Goal: Task Accomplishment & Management: Complete application form

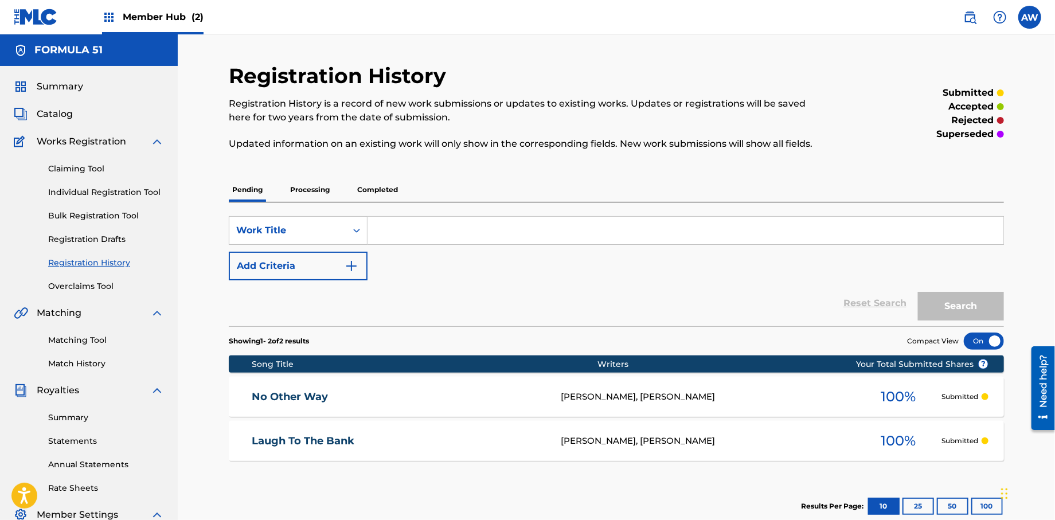
click at [447, 231] on input "Search Form" at bounding box center [686, 231] width 636 height 28
type input "Gun and a Vest"
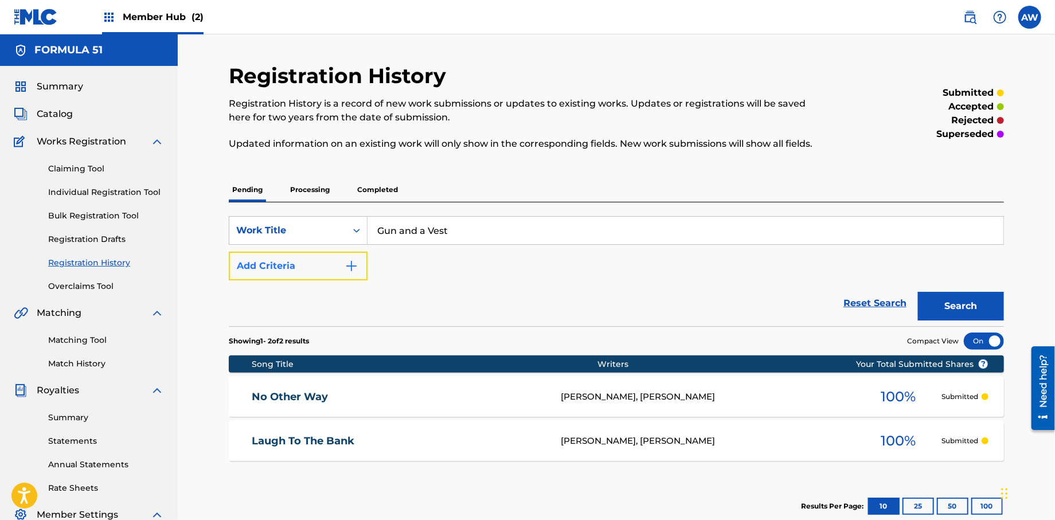
click at [358, 272] on button "Add Criteria" at bounding box center [298, 266] width 139 height 29
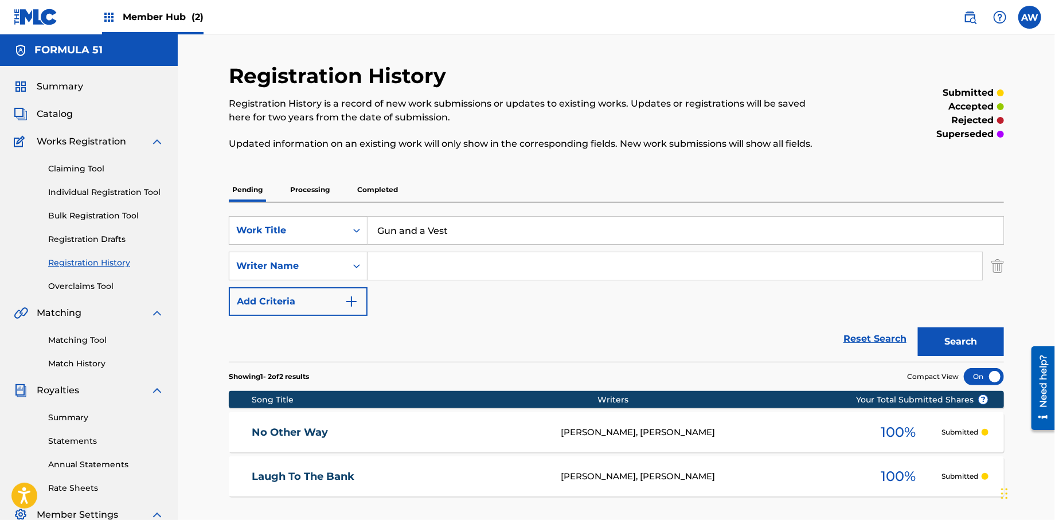
click at [403, 271] on input "Search Form" at bounding box center [675, 266] width 615 height 28
type input "[PERSON_NAME]"
click at [361, 309] on button "Add Criteria" at bounding box center [298, 301] width 139 height 29
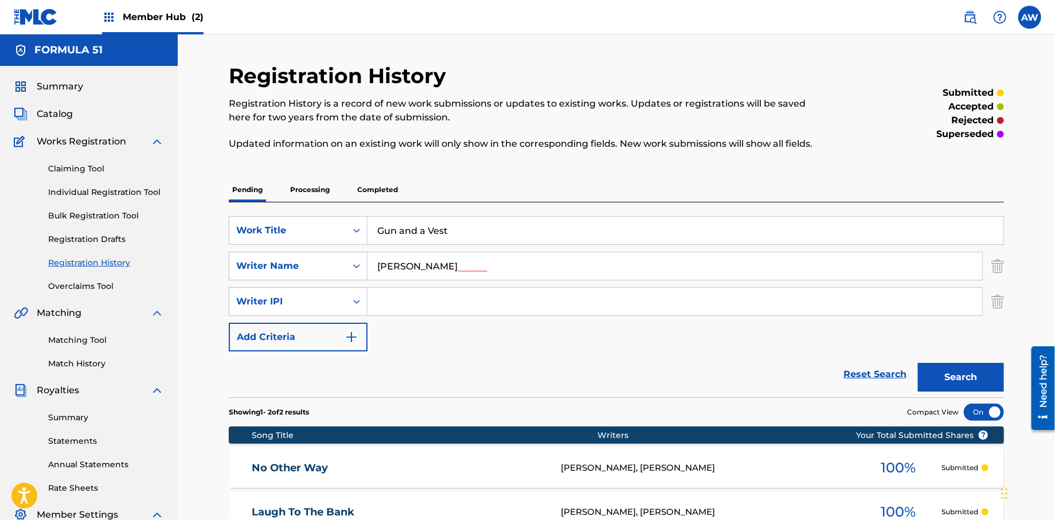
click at [422, 309] on input "Search Form" at bounding box center [675, 302] width 615 height 28
type input "572298521"
click at [357, 342] on img "Search Form" at bounding box center [352, 337] width 14 height 14
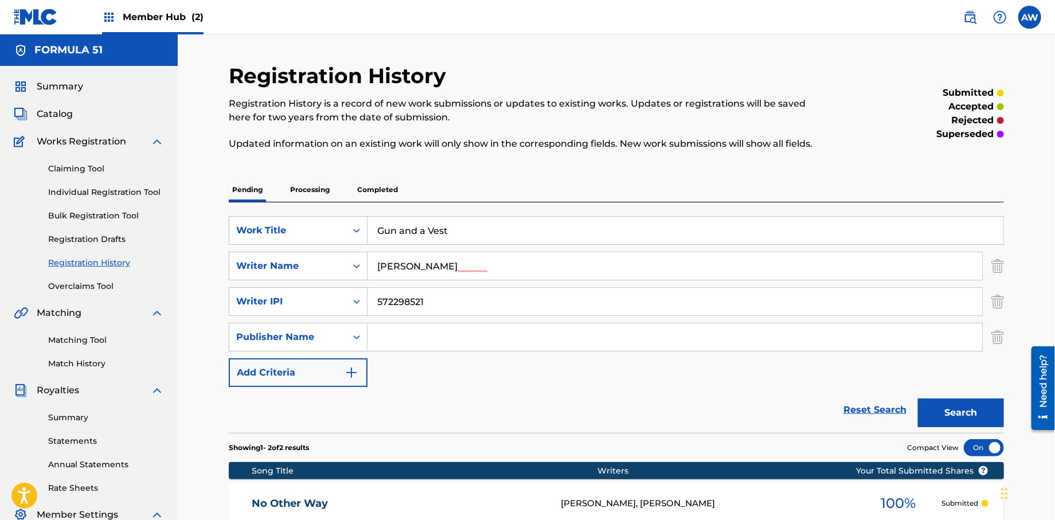
click at [404, 348] on input "Search Form" at bounding box center [675, 337] width 615 height 28
type input "Formula 51"
click at [366, 373] on button "Add Criteria" at bounding box center [298, 372] width 139 height 29
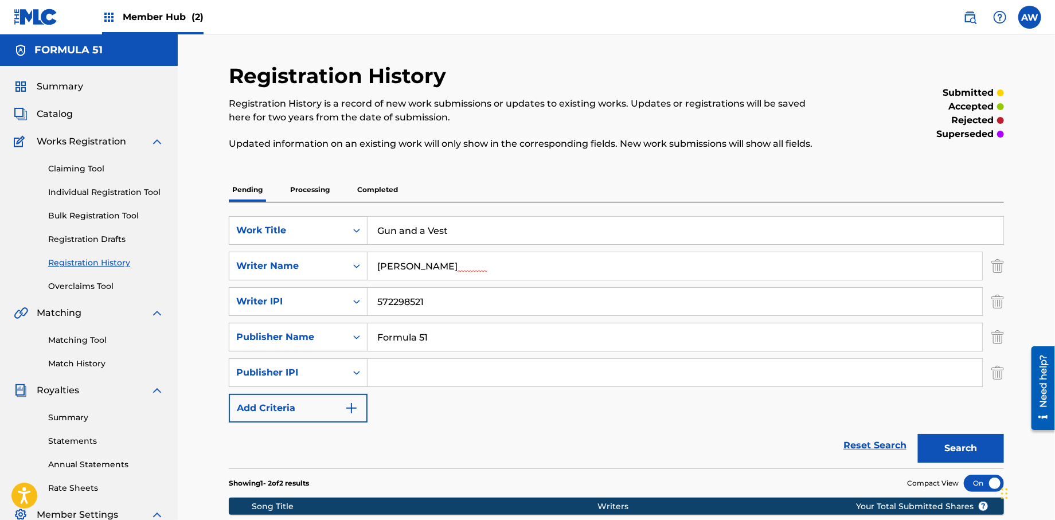
click at [392, 380] on input "Search Form" at bounding box center [675, 373] width 615 height 28
type input "1106052708"
click at [361, 418] on button "Add Criteria" at bounding box center [298, 408] width 139 height 29
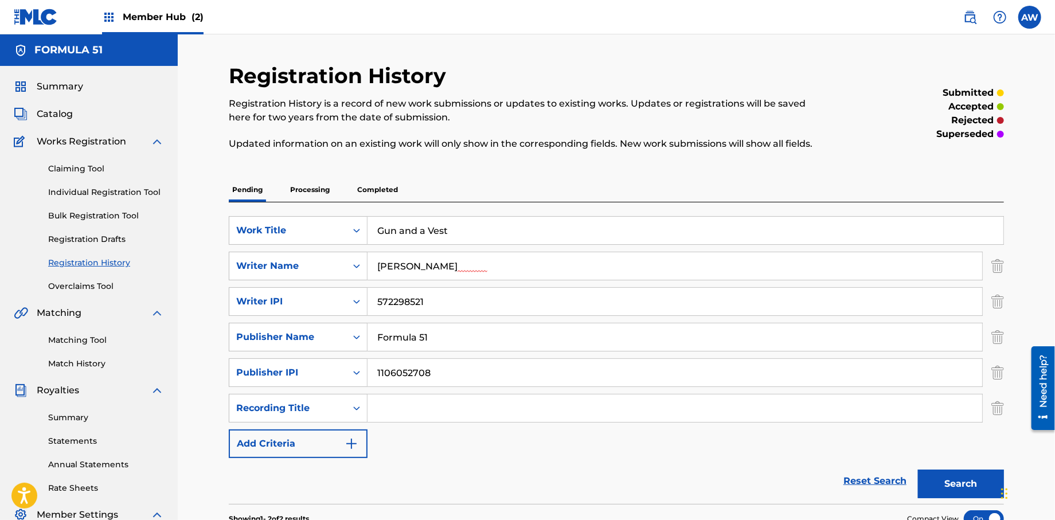
click at [431, 415] on input "Search Form" at bounding box center [675, 409] width 615 height 28
type input "Papers Vol, 1."
click at [364, 450] on button "Add Criteria" at bounding box center [298, 444] width 139 height 29
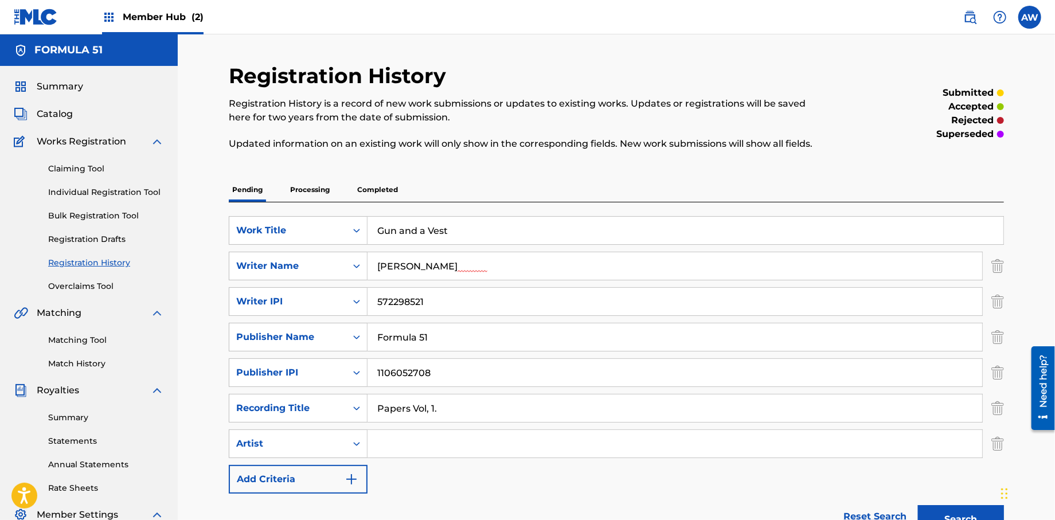
click at [427, 447] on input "Search Form" at bounding box center [675, 444] width 615 height 28
type input "T-Rock"
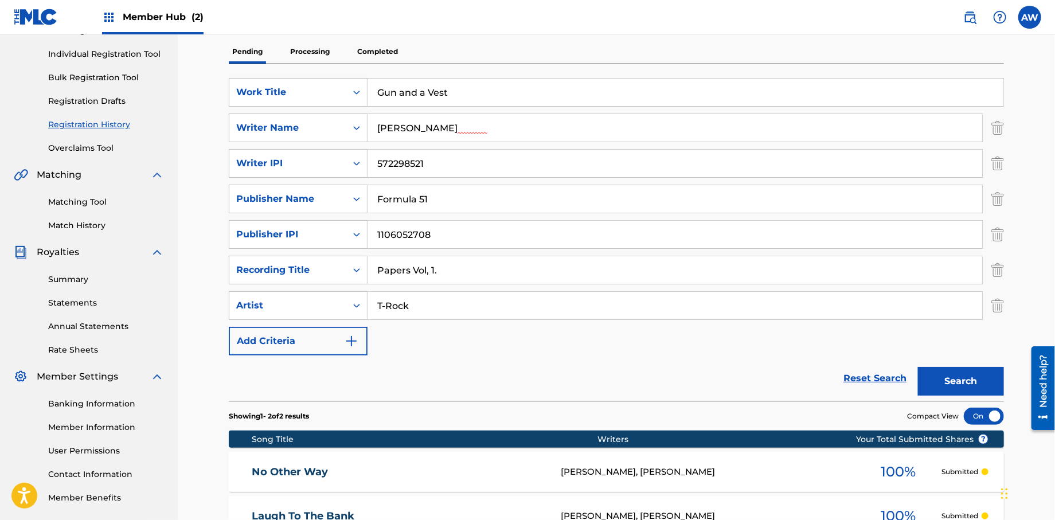
scroll to position [194, 0]
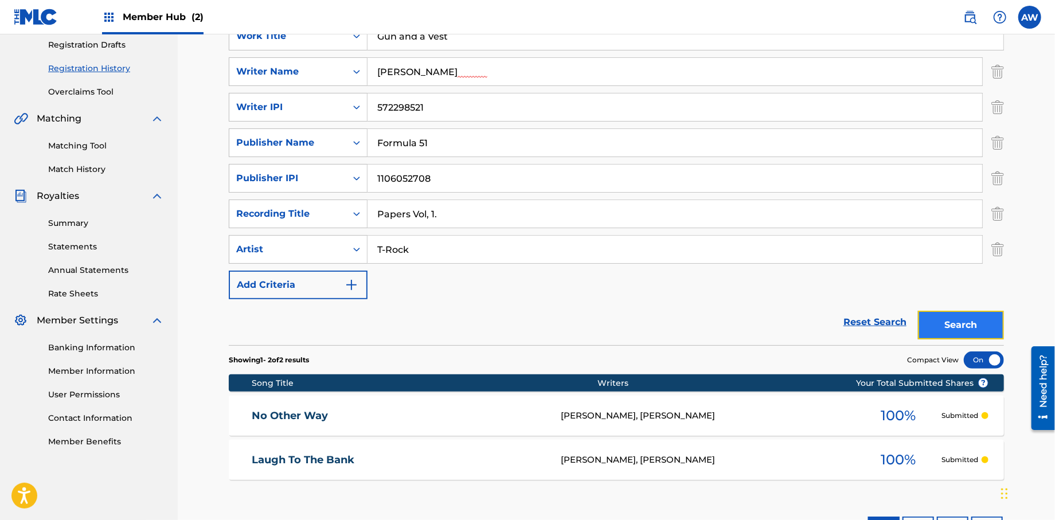
click at [951, 322] on button "Search" at bounding box center [961, 325] width 86 height 29
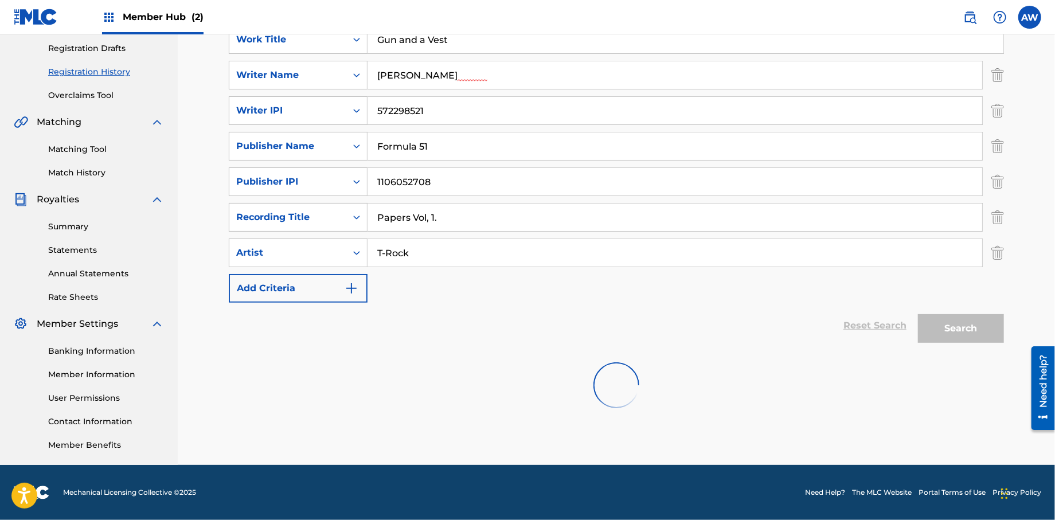
scroll to position [190, 0]
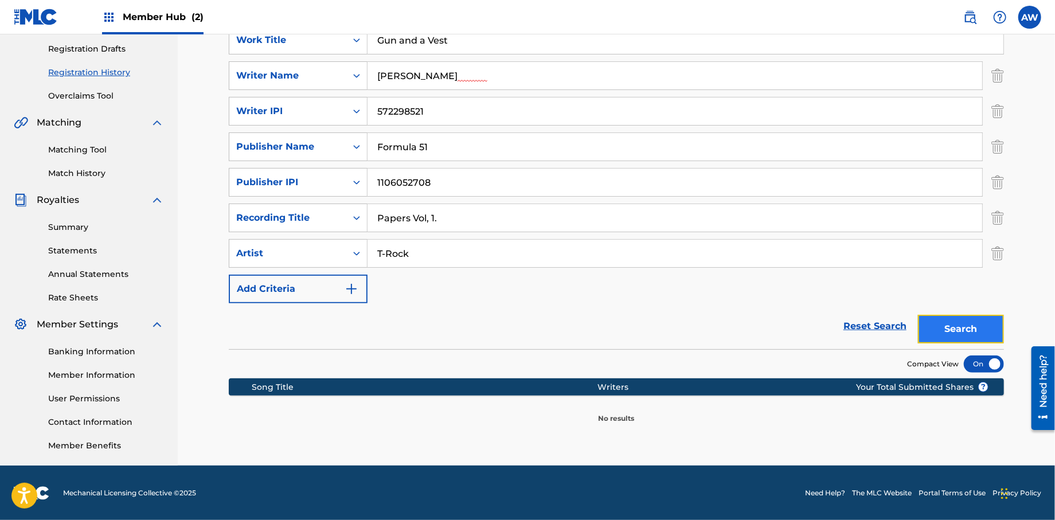
click at [946, 336] on button "Search" at bounding box center [961, 329] width 86 height 29
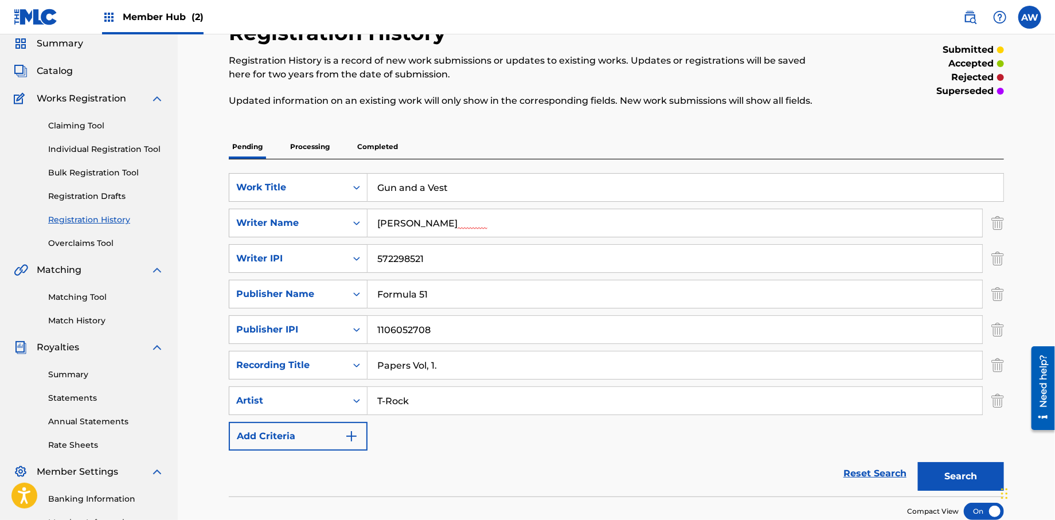
scroll to position [0, 0]
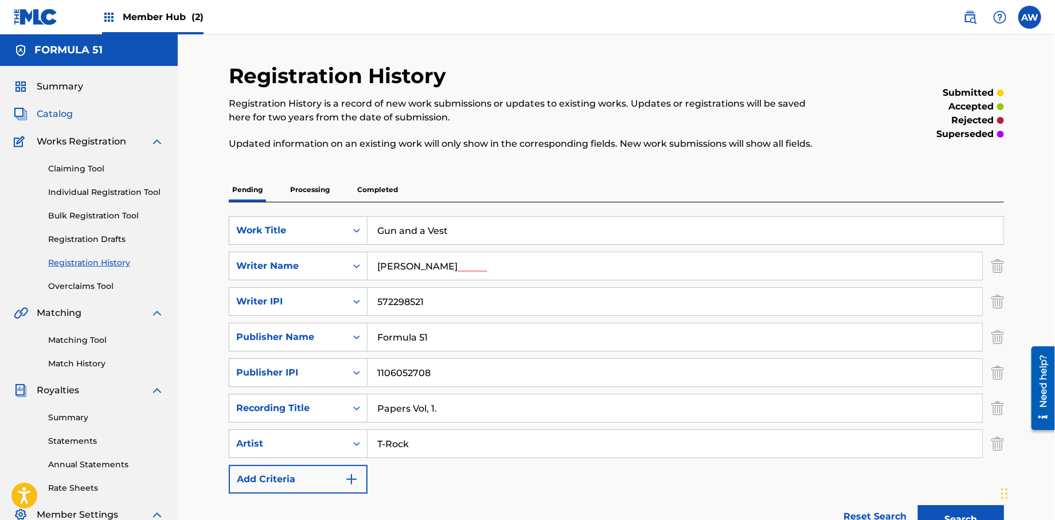
click at [64, 119] on span "Catalog" at bounding box center [55, 114] width 36 height 14
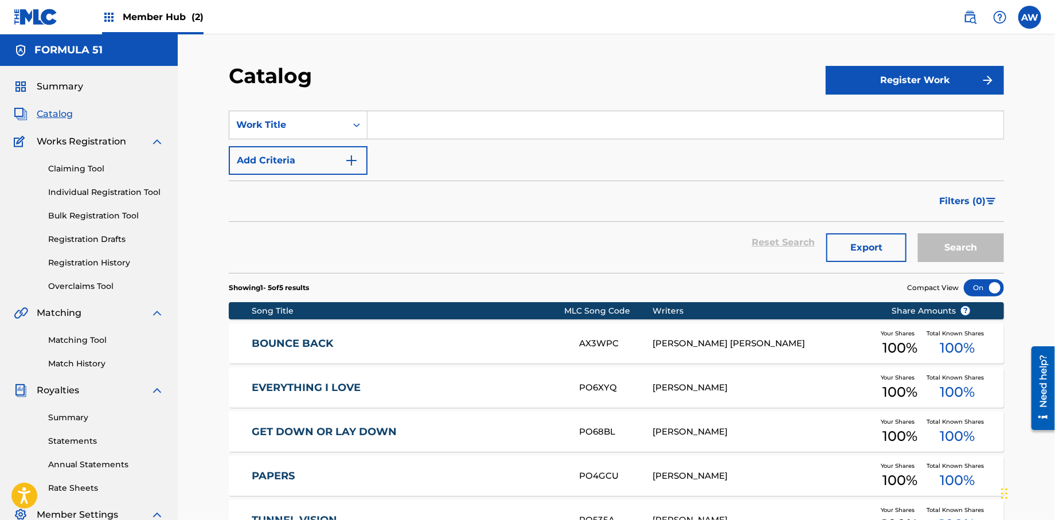
click at [457, 134] on input "Search Form" at bounding box center [686, 125] width 636 height 28
type input "Gun and a Vest"
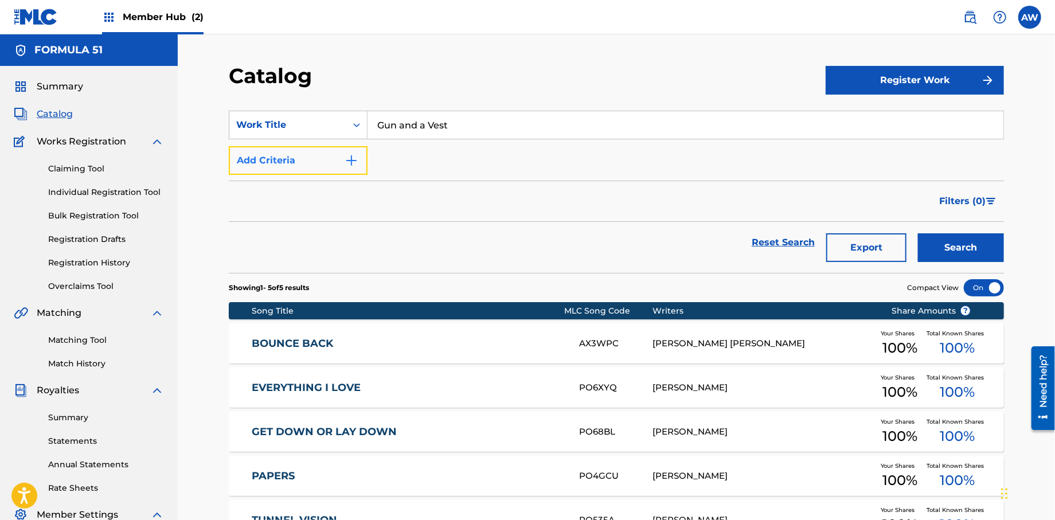
click at [351, 165] on img "Search Form" at bounding box center [352, 161] width 14 height 14
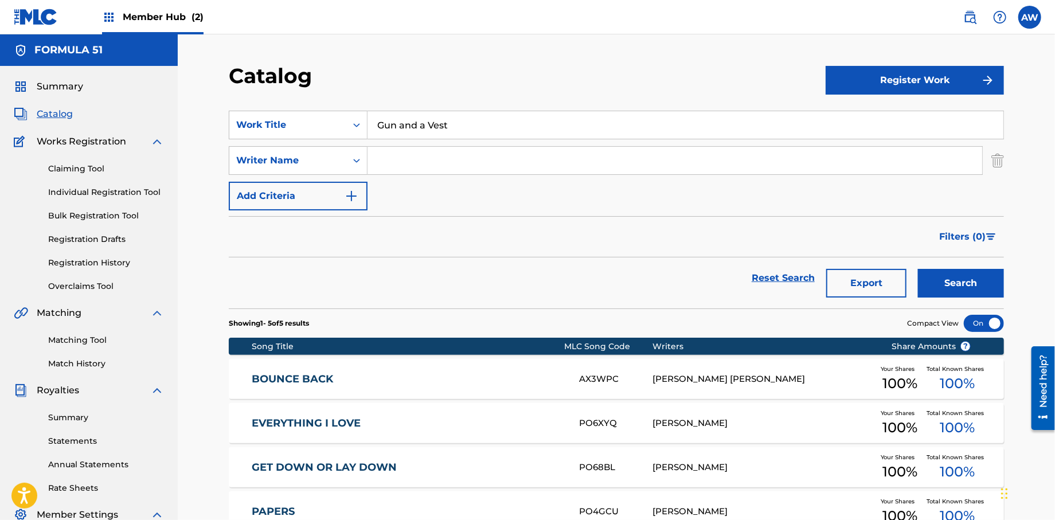
click at [400, 168] on input "Search Form" at bounding box center [675, 161] width 615 height 28
type input "[PERSON_NAME]"
click at [353, 202] on img "Search Form" at bounding box center [352, 196] width 14 height 14
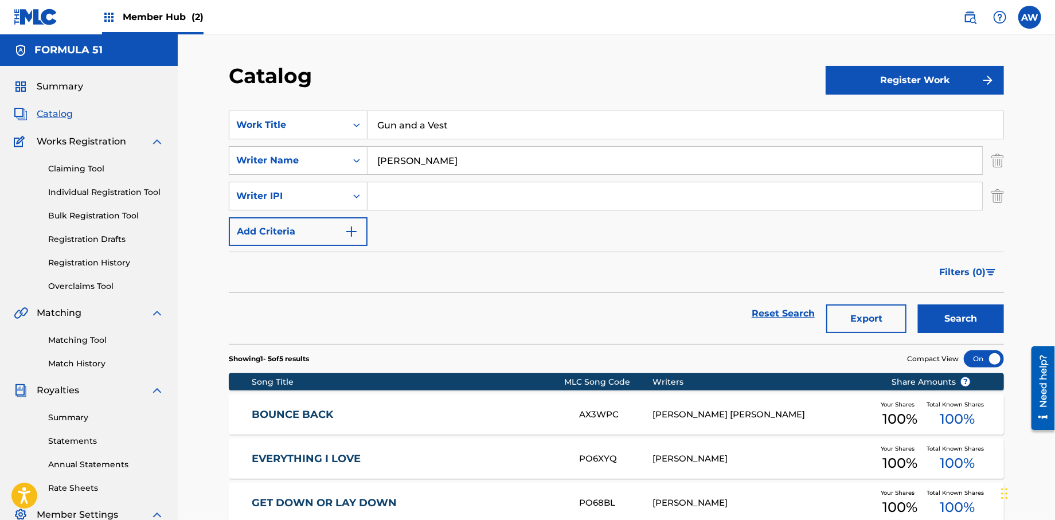
click at [400, 205] on input "Search Form" at bounding box center [675, 196] width 615 height 28
click at [357, 235] on img "Search Form" at bounding box center [352, 232] width 14 height 14
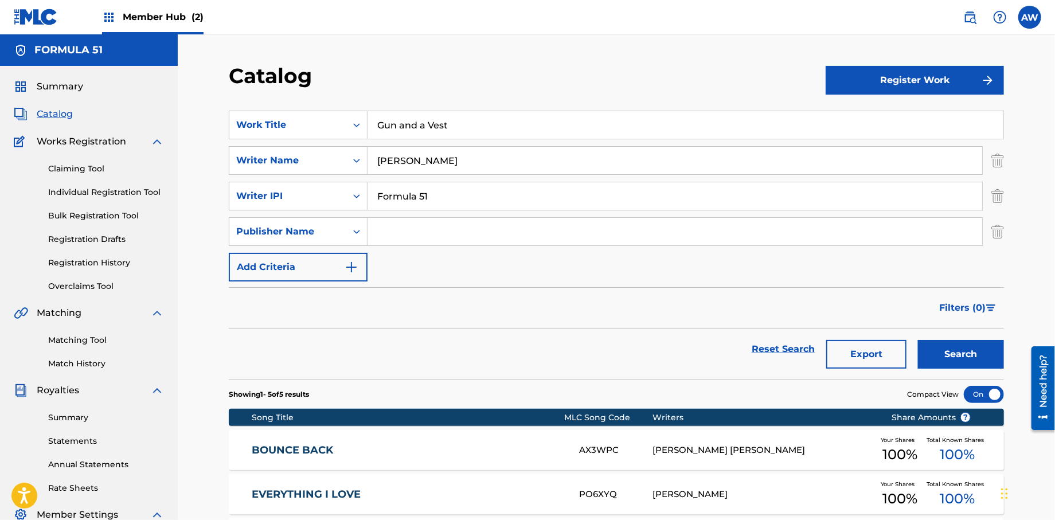
click at [447, 237] on input "Search Form" at bounding box center [675, 232] width 615 height 28
click at [485, 193] on input "Formula 51" at bounding box center [675, 196] width 615 height 28
type input "F"
type input "572298521"
click at [411, 236] on input "Search Form" at bounding box center [675, 232] width 615 height 28
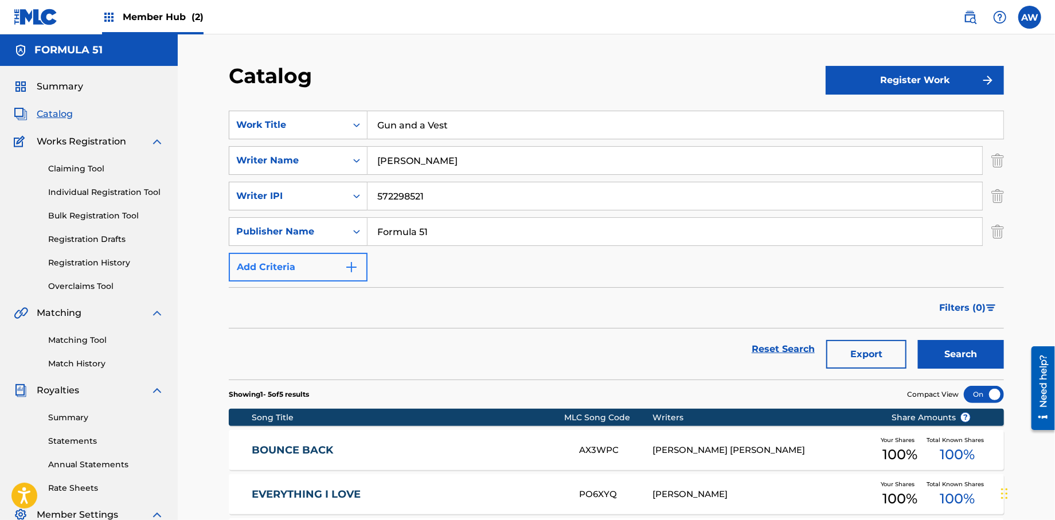
type input "Formula 51"
click at [356, 264] on img "Search Form" at bounding box center [352, 267] width 14 height 14
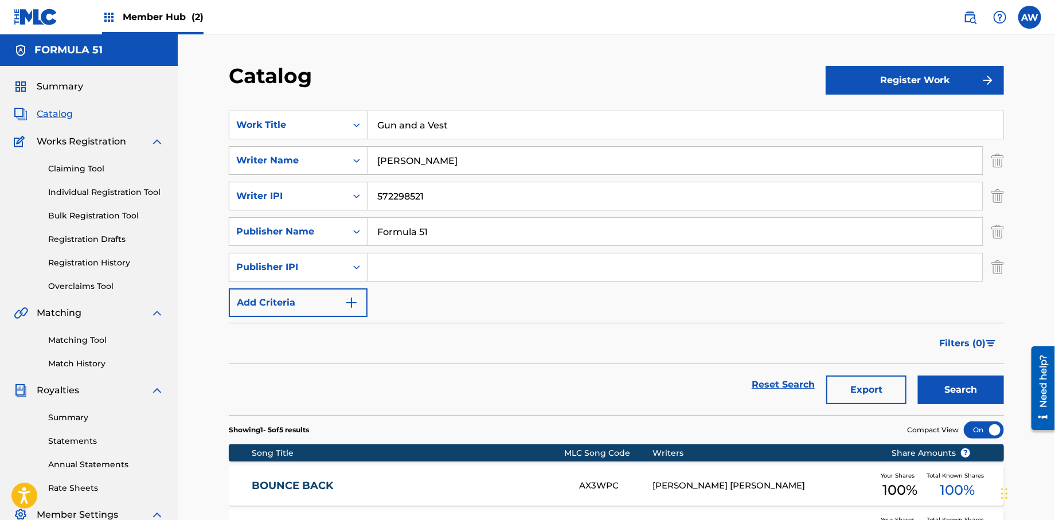
click at [401, 274] on input "Search Form" at bounding box center [675, 267] width 615 height 28
type input "1106052708"
click at [361, 308] on button "Add Criteria" at bounding box center [298, 302] width 139 height 29
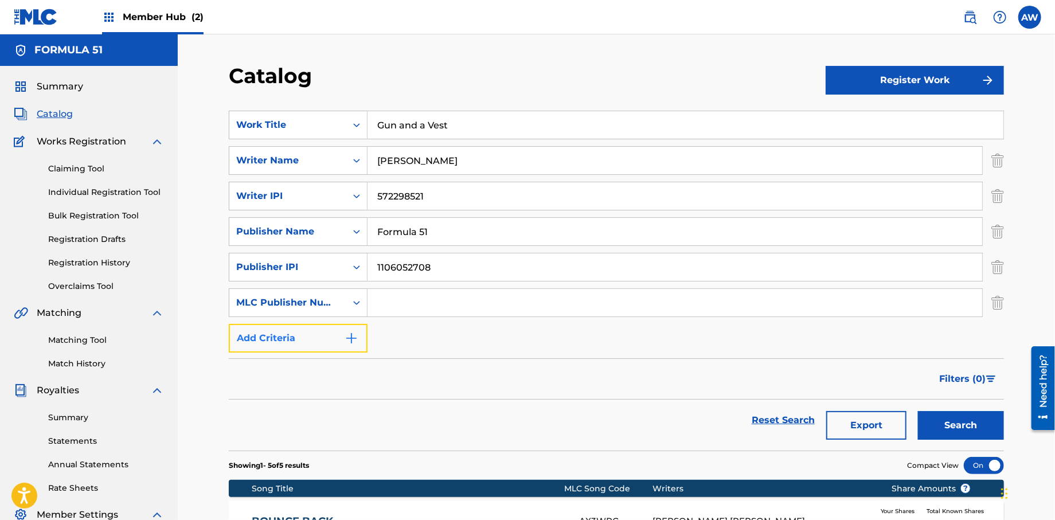
click at [358, 350] on button "Add Criteria" at bounding box center [298, 338] width 139 height 29
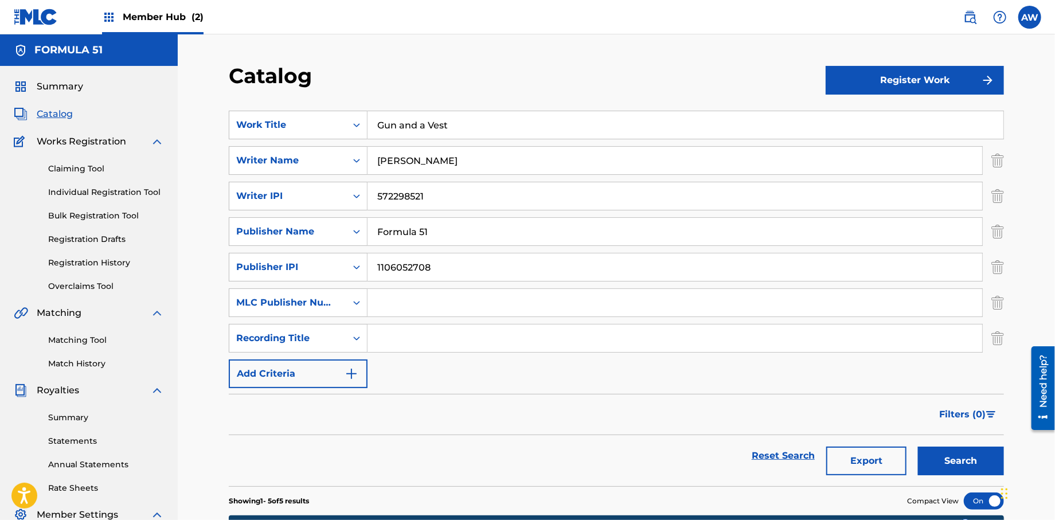
click at [397, 342] on input "Search Form" at bounding box center [675, 339] width 615 height 28
type input "Papers, Vol. 1"
click at [364, 380] on button "Add Criteria" at bounding box center [298, 374] width 139 height 29
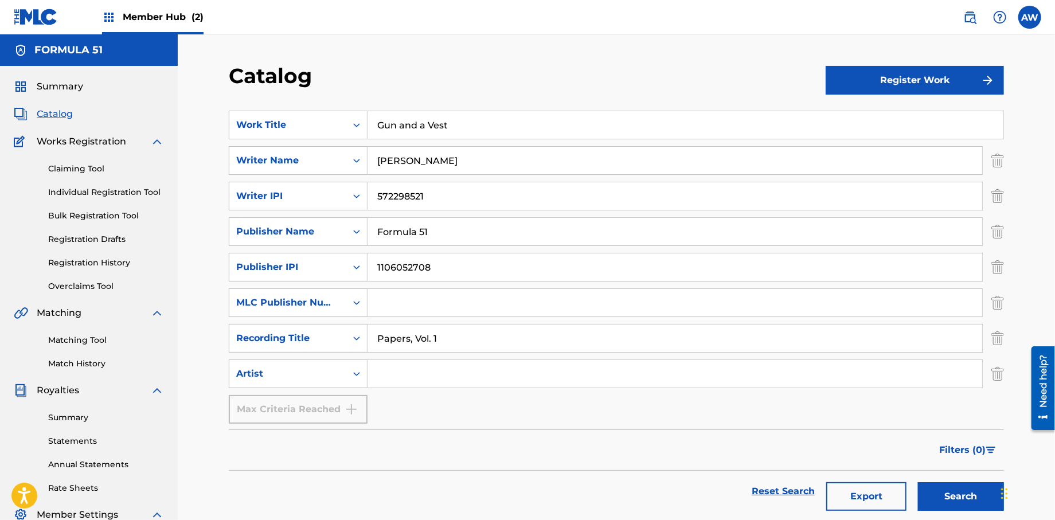
click at [404, 380] on input "Search Form" at bounding box center [675, 374] width 615 height 28
type input "T-Rock"
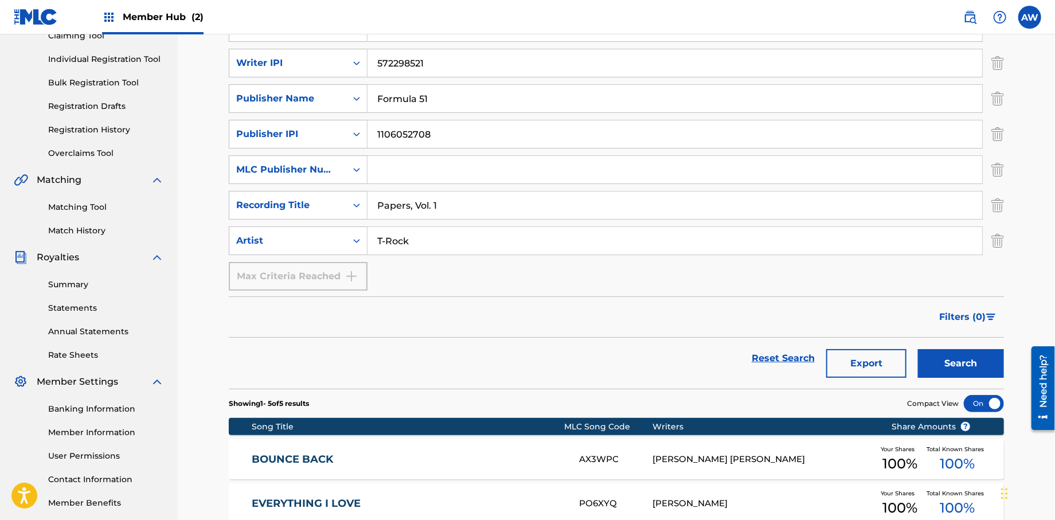
scroll to position [138, 0]
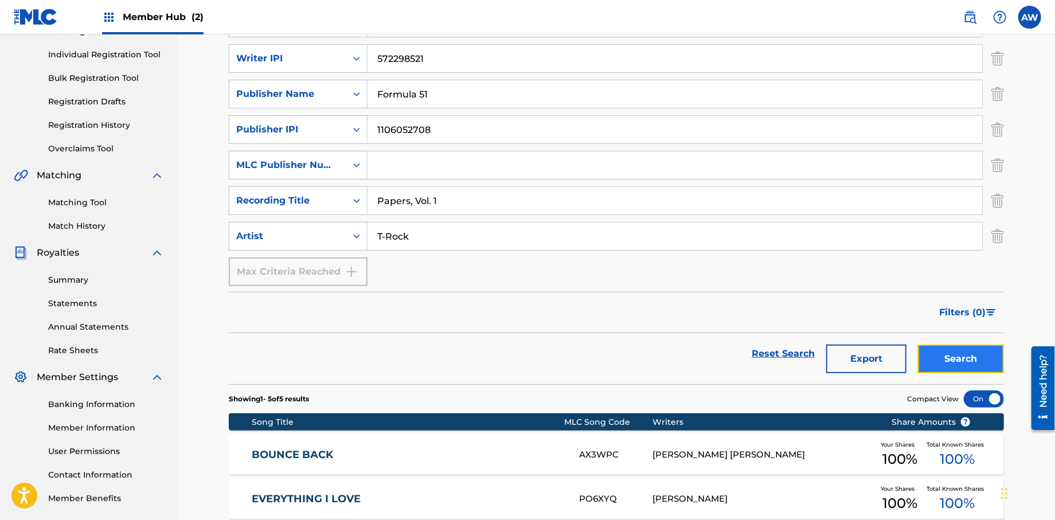
click at [989, 358] on button "Search" at bounding box center [961, 359] width 86 height 29
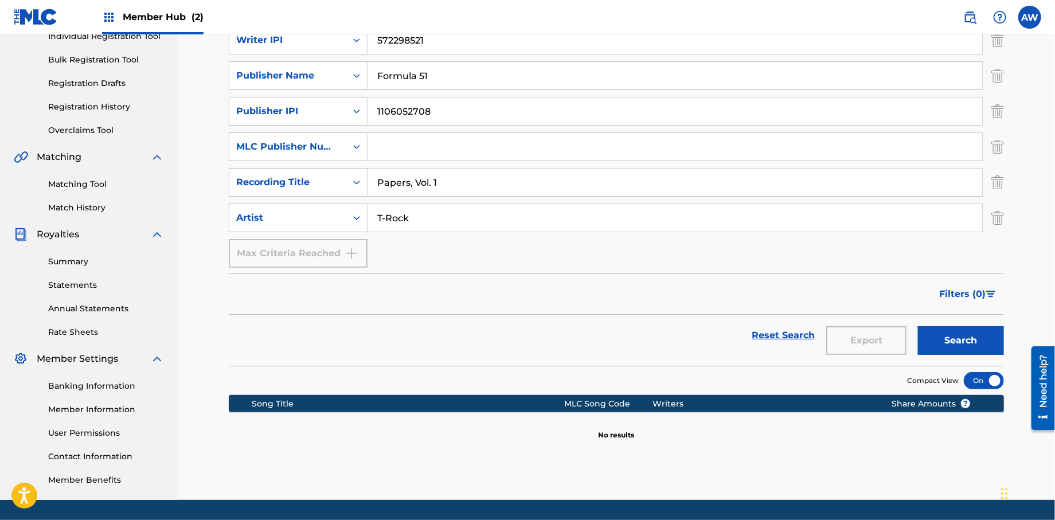
scroll to position [190, 0]
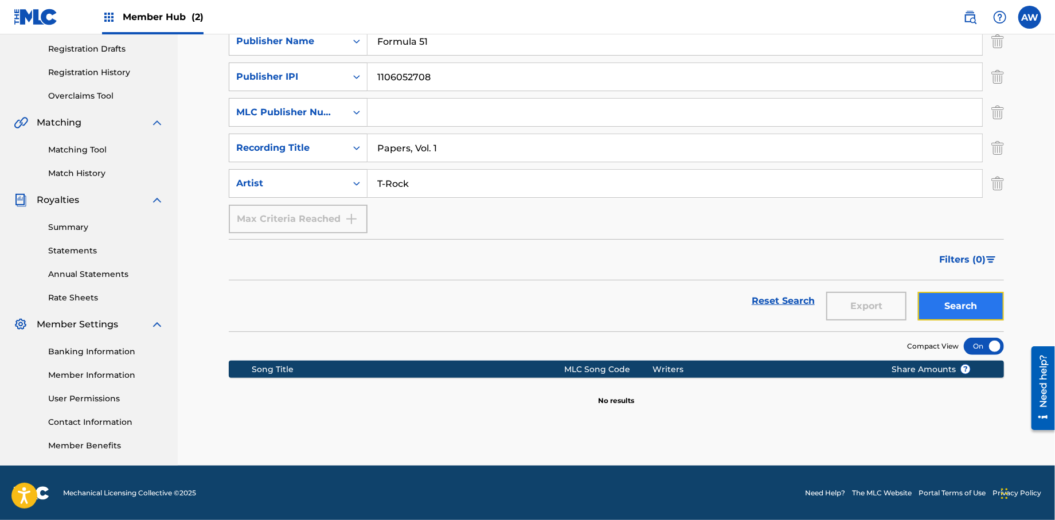
click at [955, 306] on button "Search" at bounding box center [961, 306] width 86 height 29
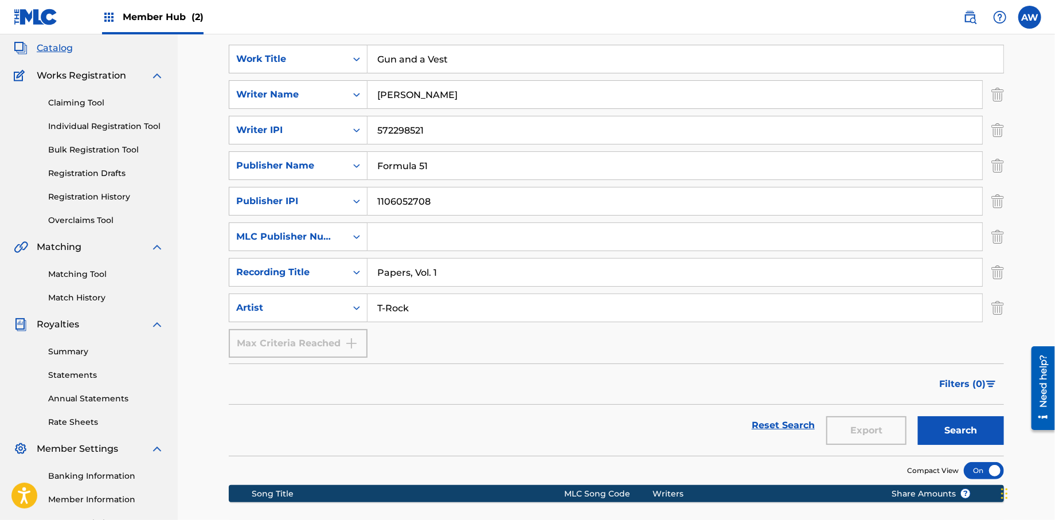
scroll to position [0, 0]
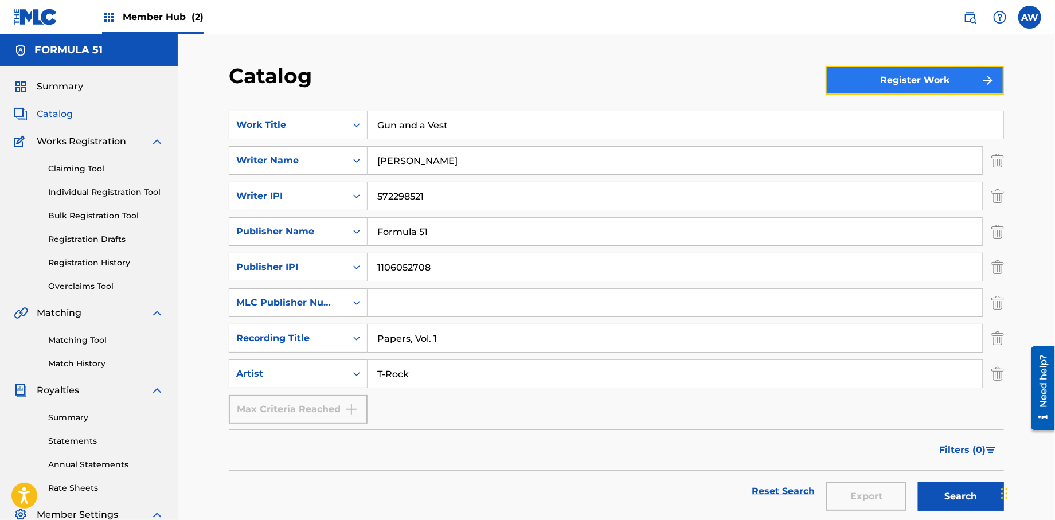
click at [904, 84] on button "Register Work" at bounding box center [915, 80] width 178 height 29
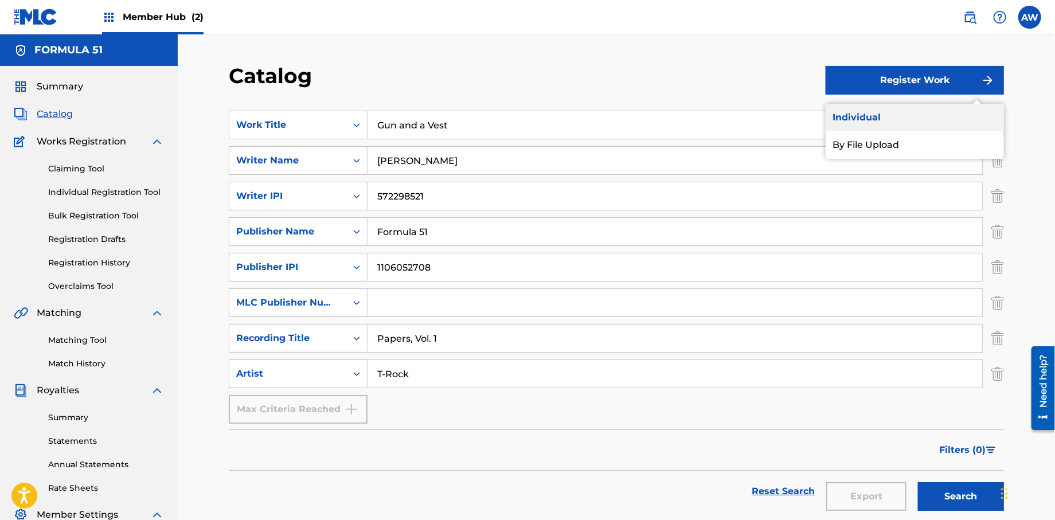
click at [855, 125] on link "Individual" at bounding box center [915, 118] width 178 height 28
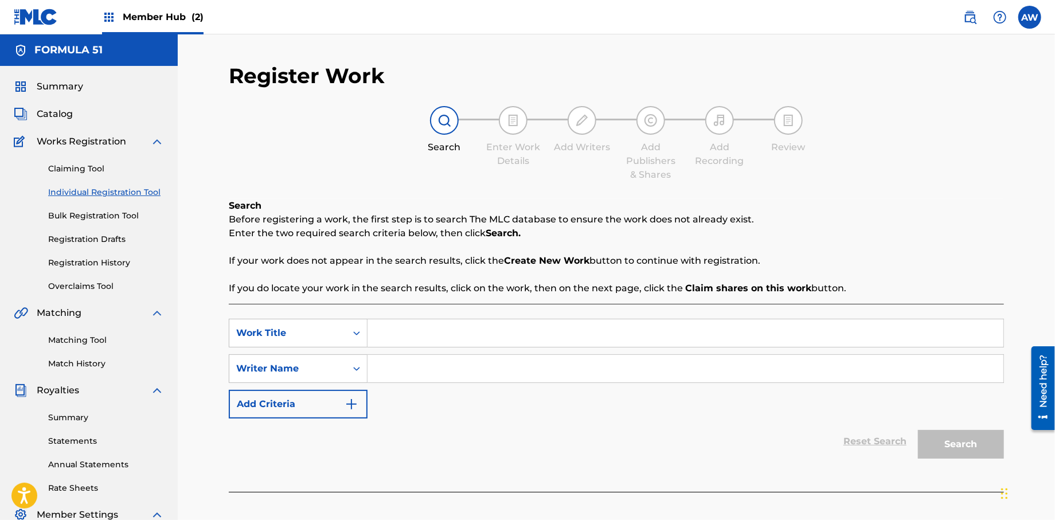
click at [401, 334] on input "Search Form" at bounding box center [686, 333] width 636 height 28
type input "Gun and a Vest"
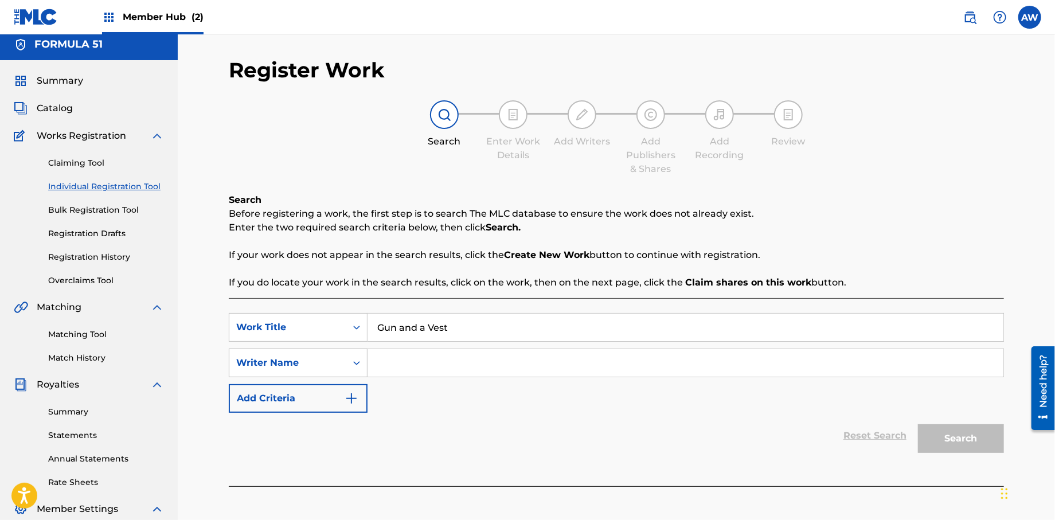
click at [365, 375] on div "Search Form" at bounding box center [356, 363] width 21 height 28
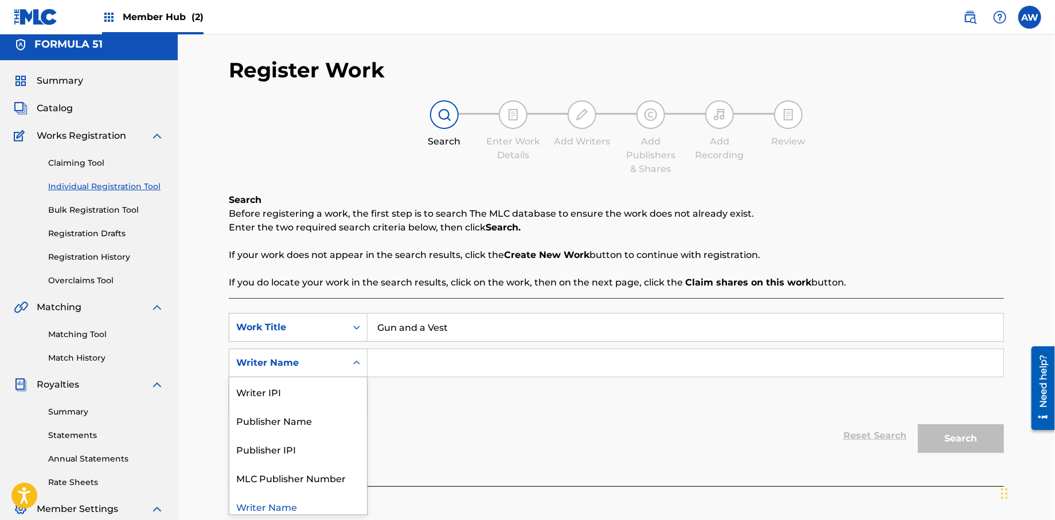
scroll to position [6, 0]
click at [330, 390] on div "Writer IPI" at bounding box center [298, 391] width 138 height 29
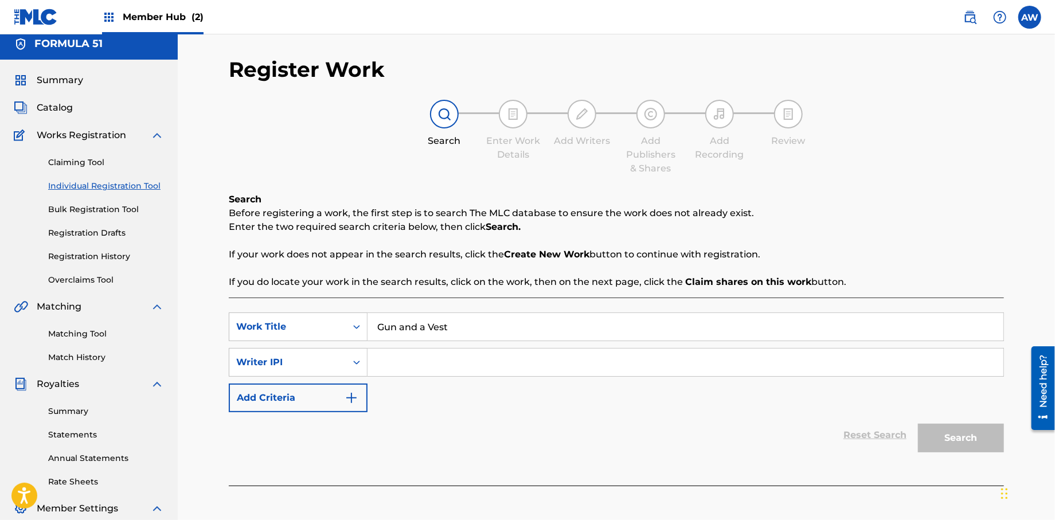
click at [389, 374] on input "Search Form" at bounding box center [686, 363] width 636 height 28
type input "572298521"
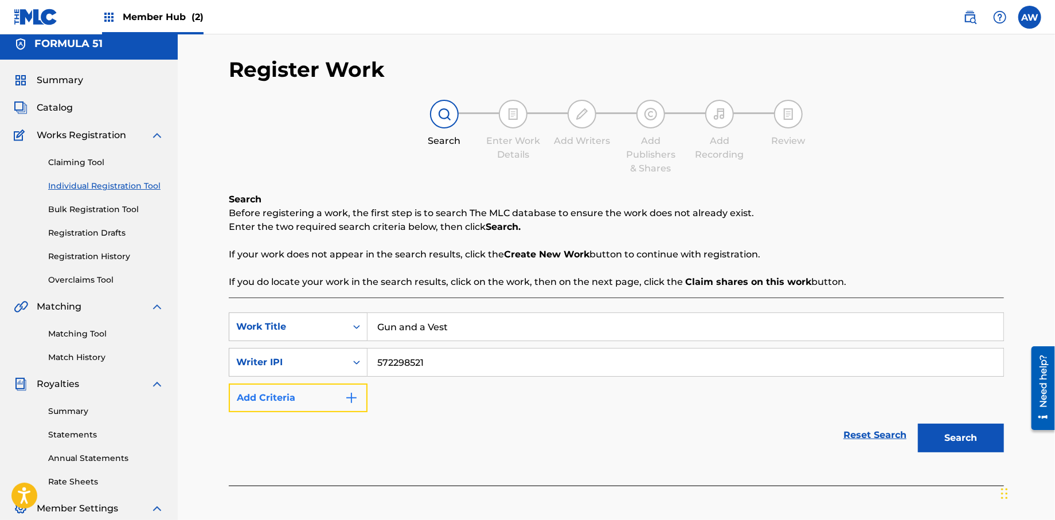
click at [347, 407] on button "Add Criteria" at bounding box center [298, 398] width 139 height 29
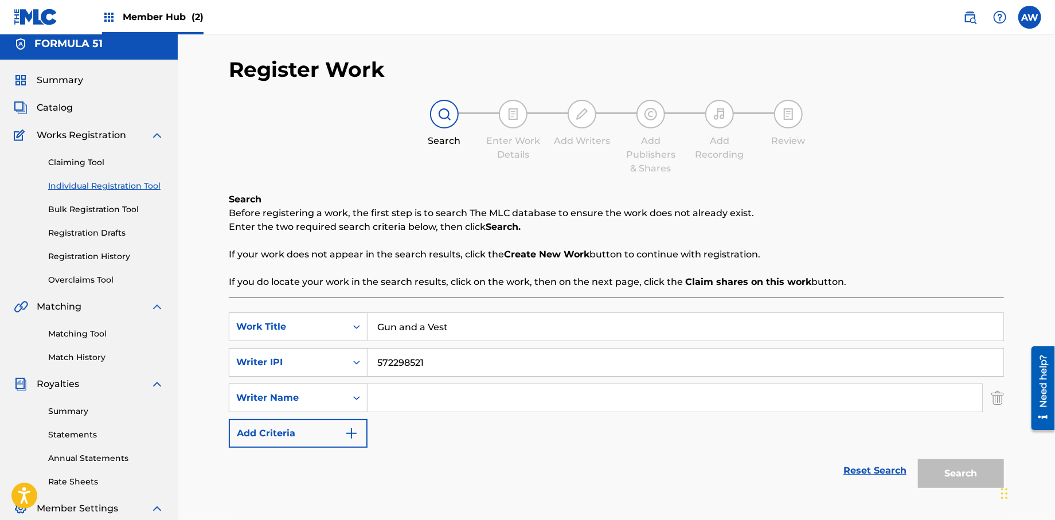
click at [443, 405] on input "Search Form" at bounding box center [675, 398] width 615 height 28
type input "[PERSON_NAME]"
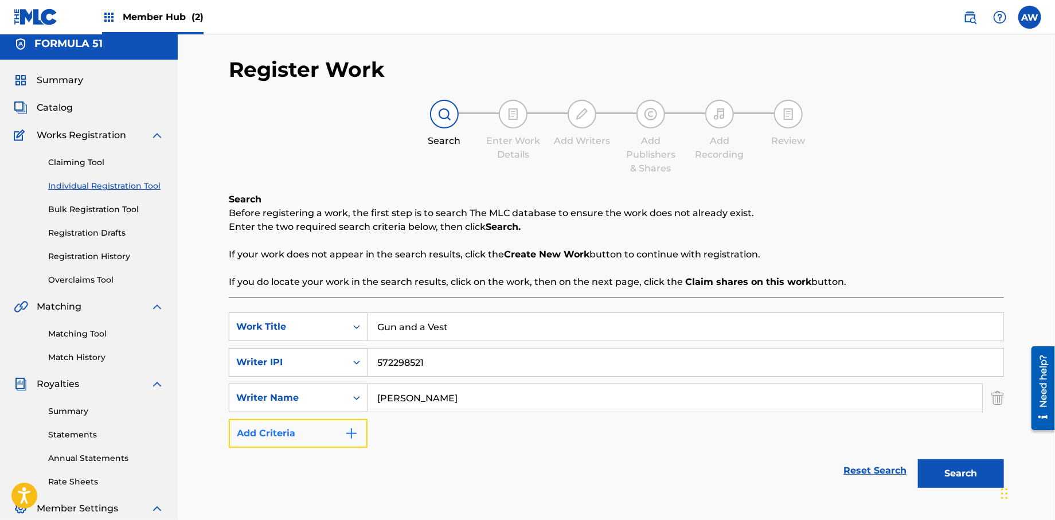
click at [366, 442] on button "Add Criteria" at bounding box center [298, 433] width 139 height 29
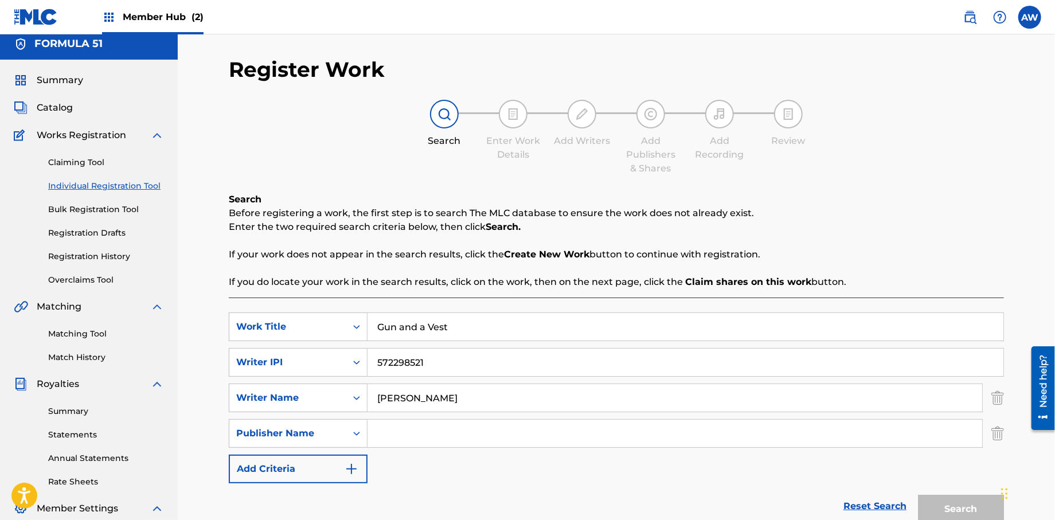
click at [415, 432] on input "Search Form" at bounding box center [675, 434] width 615 height 28
type input "Formula 51"
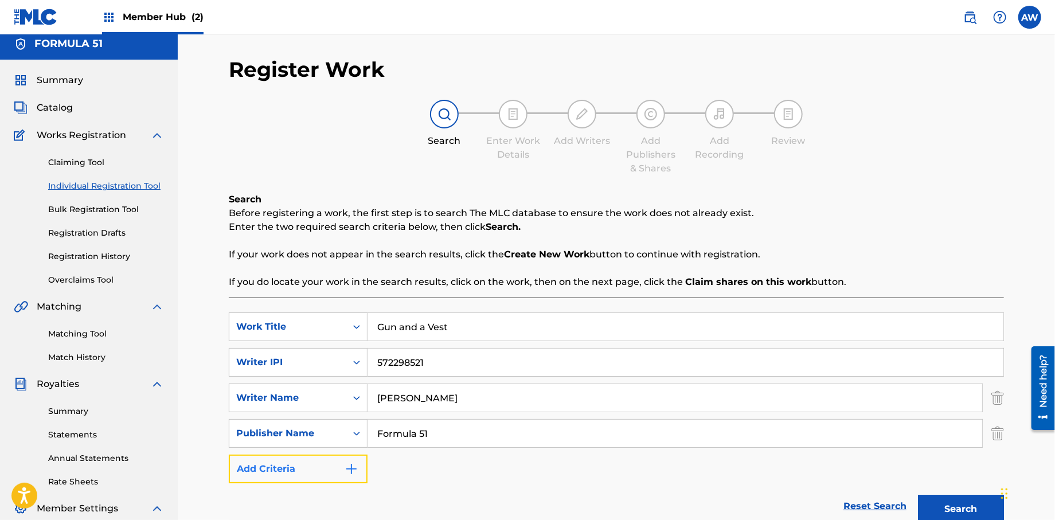
click at [361, 470] on button "Add Criteria" at bounding box center [298, 469] width 139 height 29
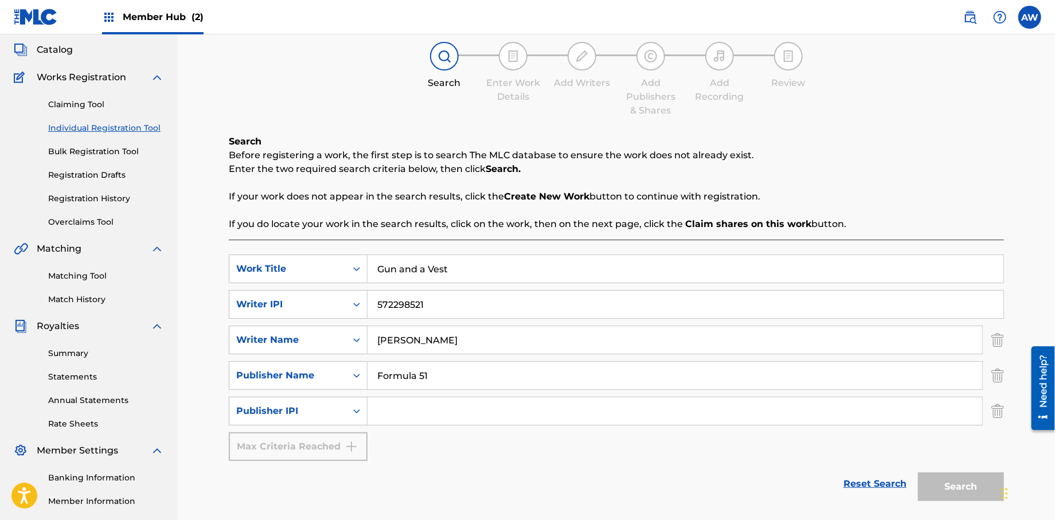
scroll to position [74, 0]
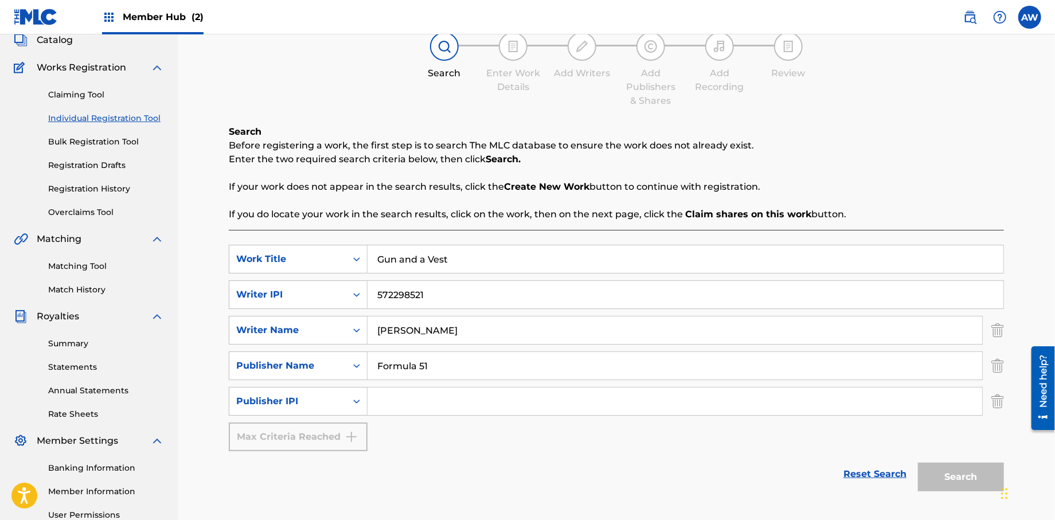
click at [392, 397] on input "Search Form" at bounding box center [675, 402] width 615 height 28
type input "1106052708"
click at [933, 483] on button "Search" at bounding box center [961, 477] width 86 height 29
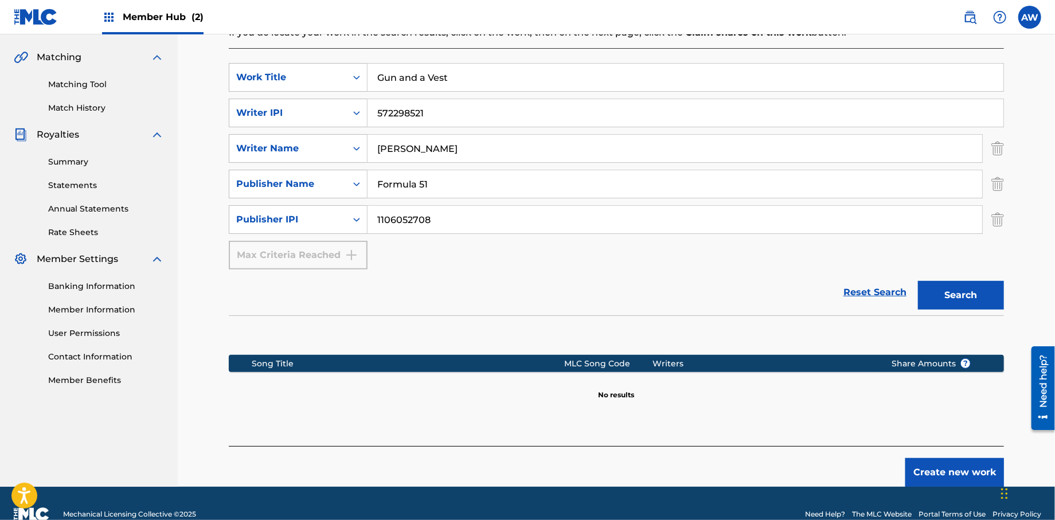
scroll to position [263, 0]
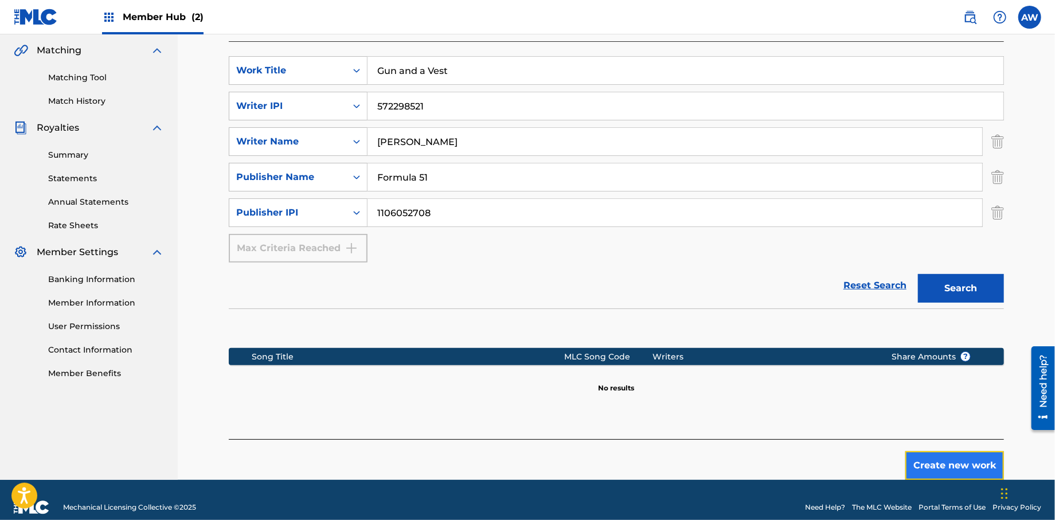
click at [940, 470] on button "Create new work" at bounding box center [955, 465] width 99 height 29
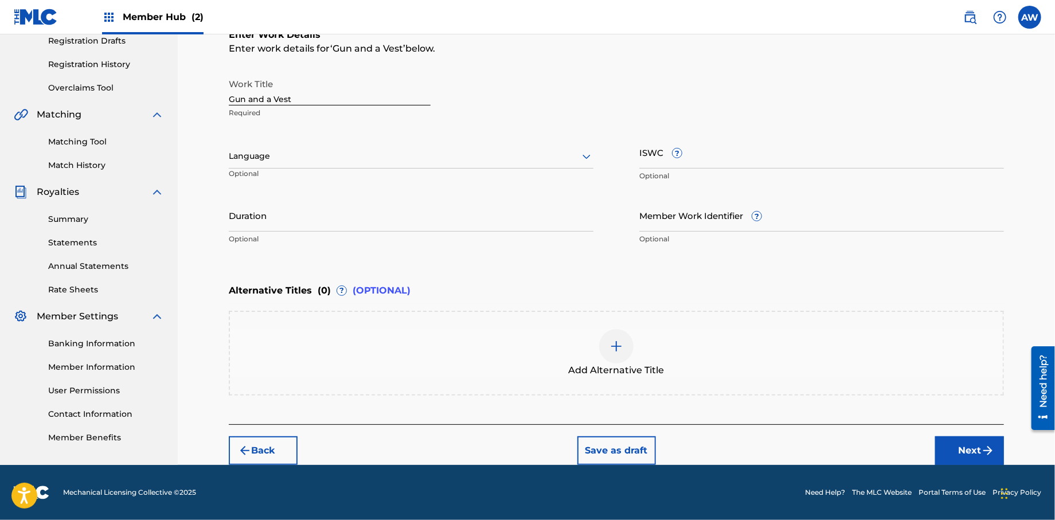
scroll to position [198, 0]
click at [945, 444] on button "Next" at bounding box center [969, 451] width 69 height 29
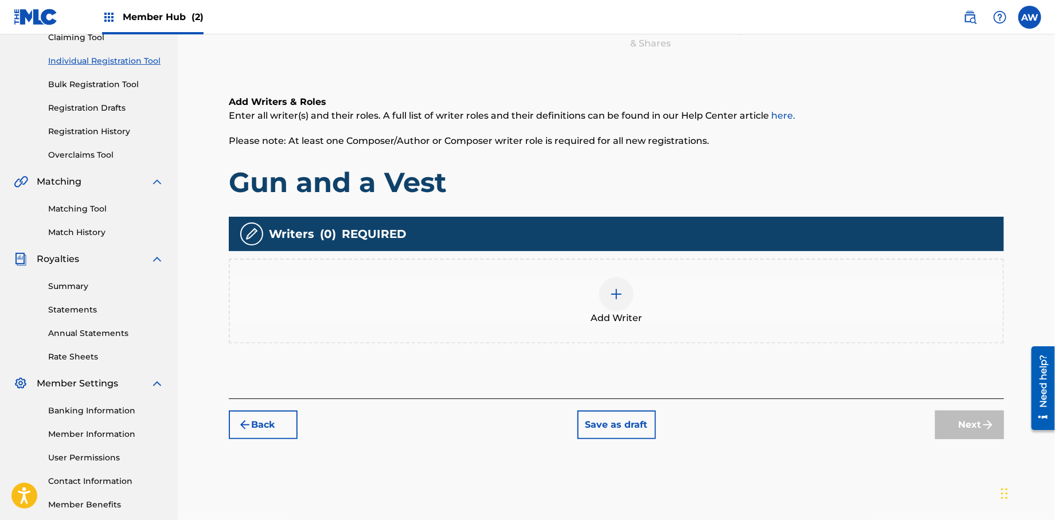
scroll to position [145, 0]
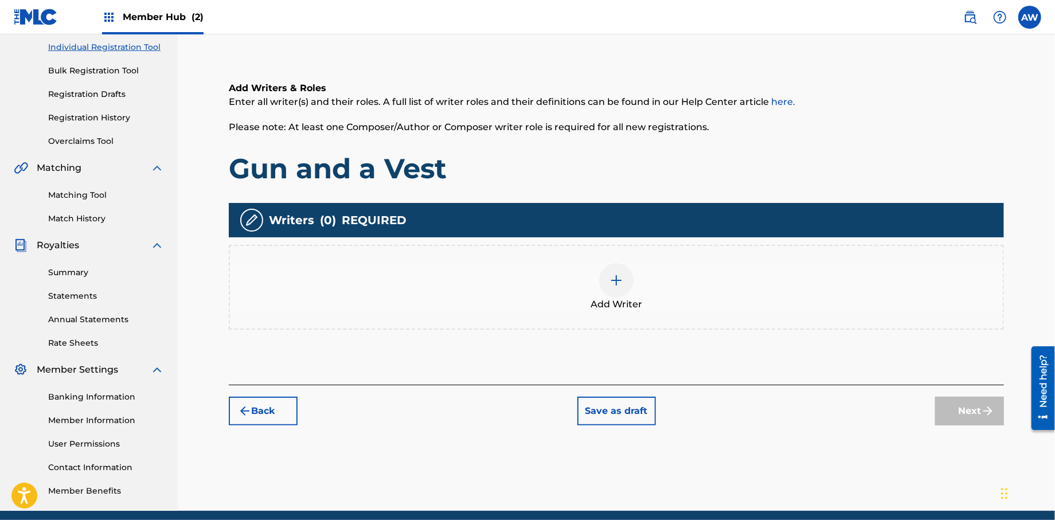
click at [611, 275] on img at bounding box center [617, 281] width 14 height 14
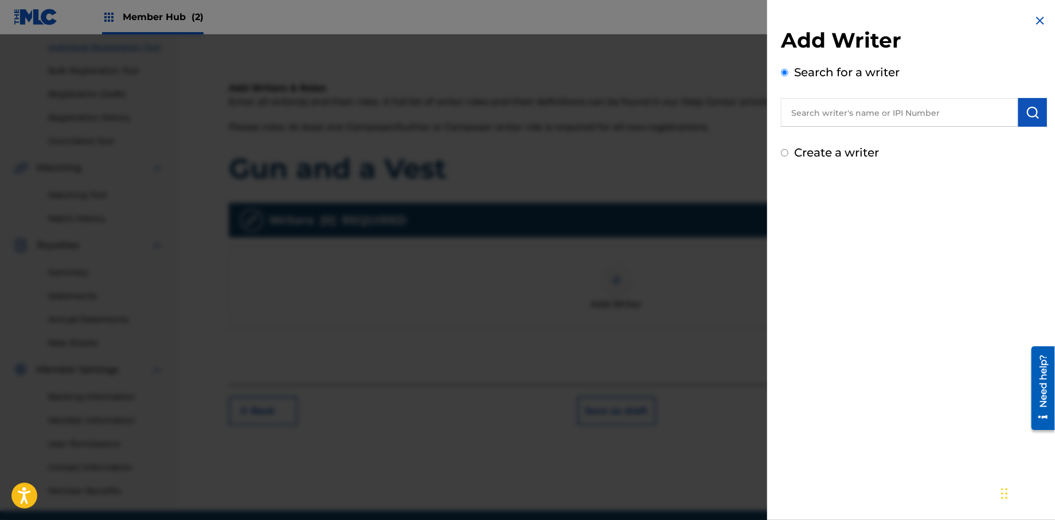
click at [785, 153] on input "Create a writer" at bounding box center [784, 152] width 7 height 7
radio input "false"
radio input "true"
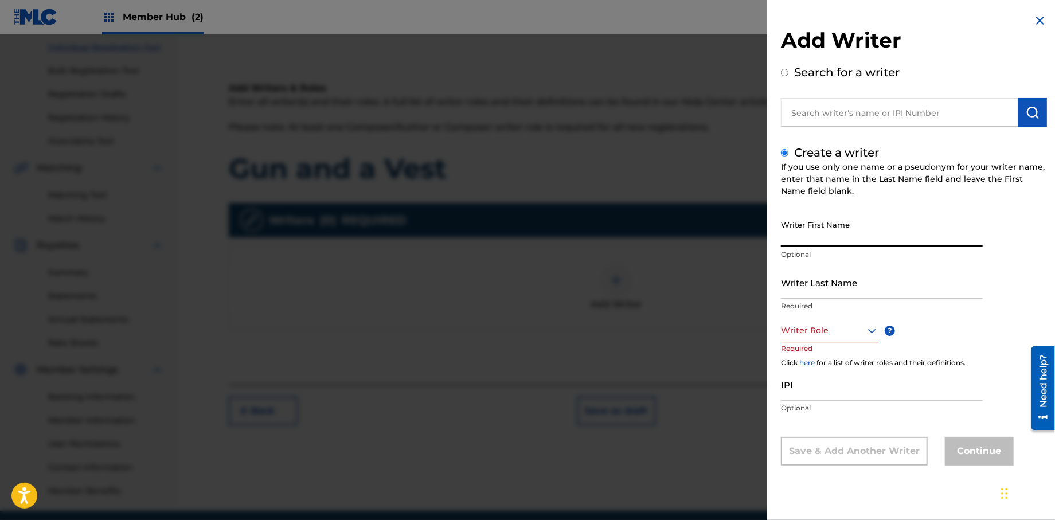
click at [808, 239] on input "Writer First Name" at bounding box center [882, 230] width 202 height 33
type input "[PERSON_NAME]"
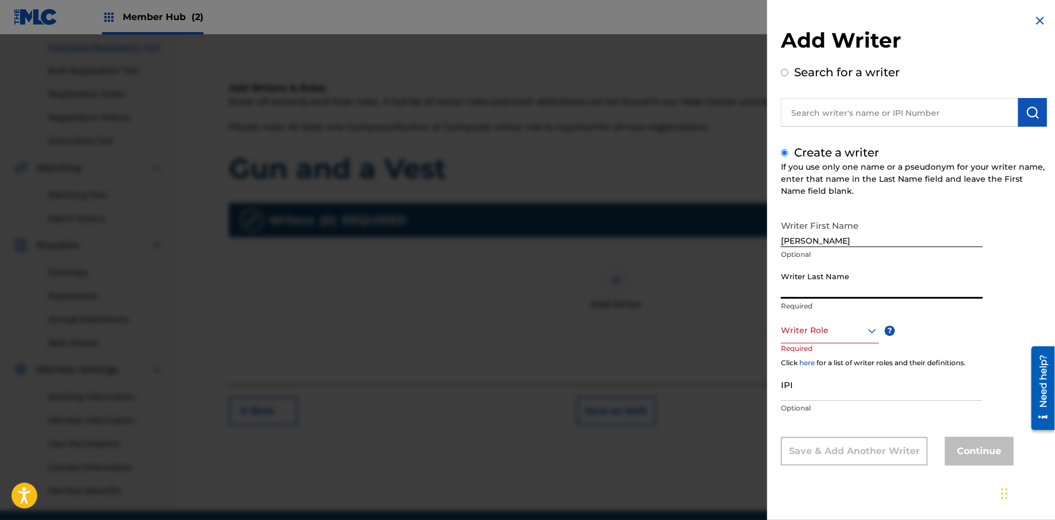
click at [803, 291] on input "Writer Last Name" at bounding box center [882, 282] width 202 height 33
type input "[PERSON_NAME]"
click at [813, 336] on div at bounding box center [830, 330] width 98 height 14
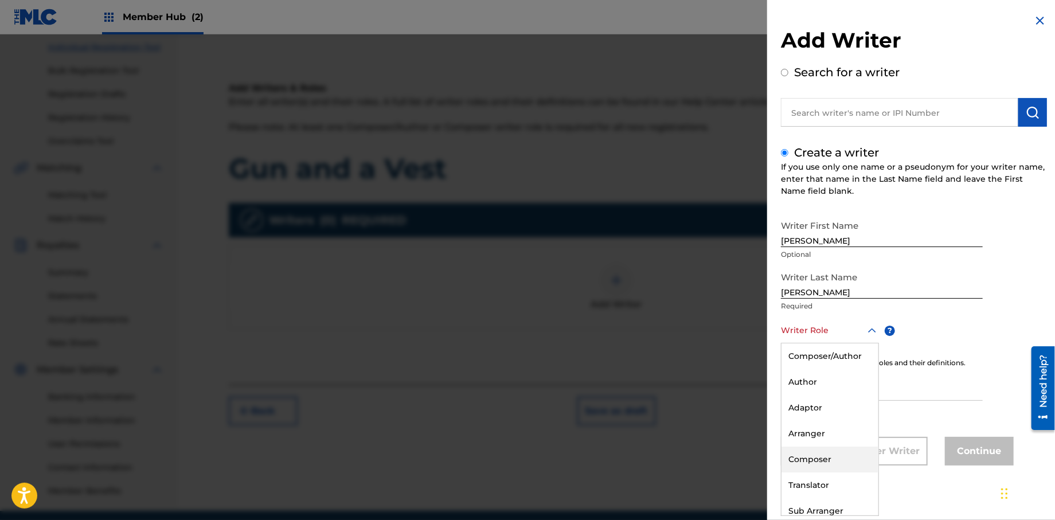
click at [807, 454] on div "Composer" at bounding box center [830, 460] width 97 height 26
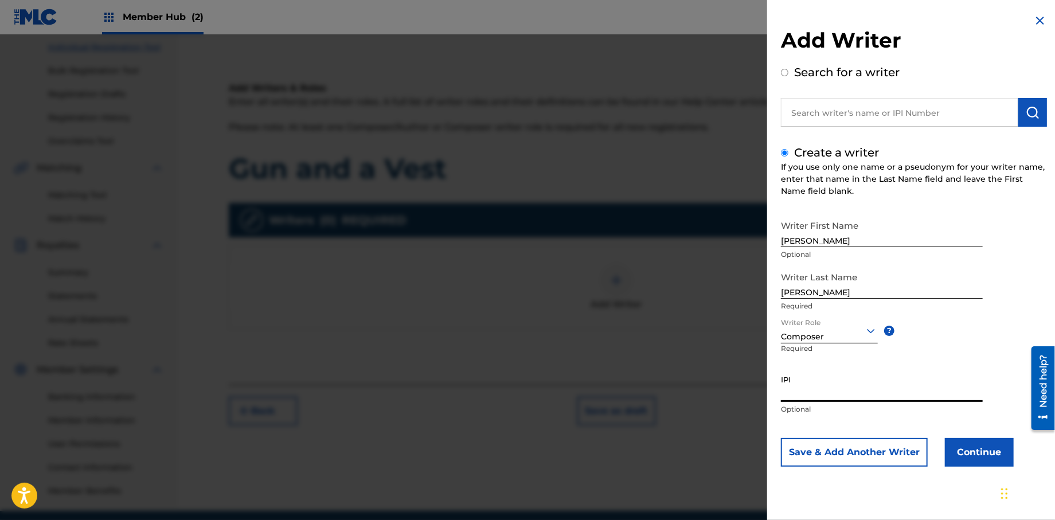
click at [806, 399] on input "IPI" at bounding box center [882, 385] width 202 height 33
type input "181861261"
click at [973, 448] on button "Continue" at bounding box center [979, 452] width 69 height 29
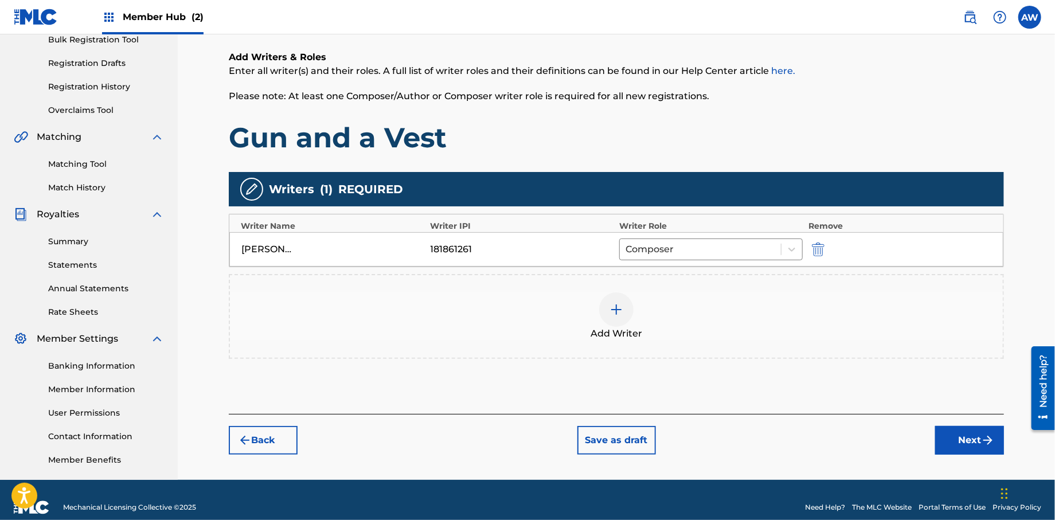
scroll to position [177, 0]
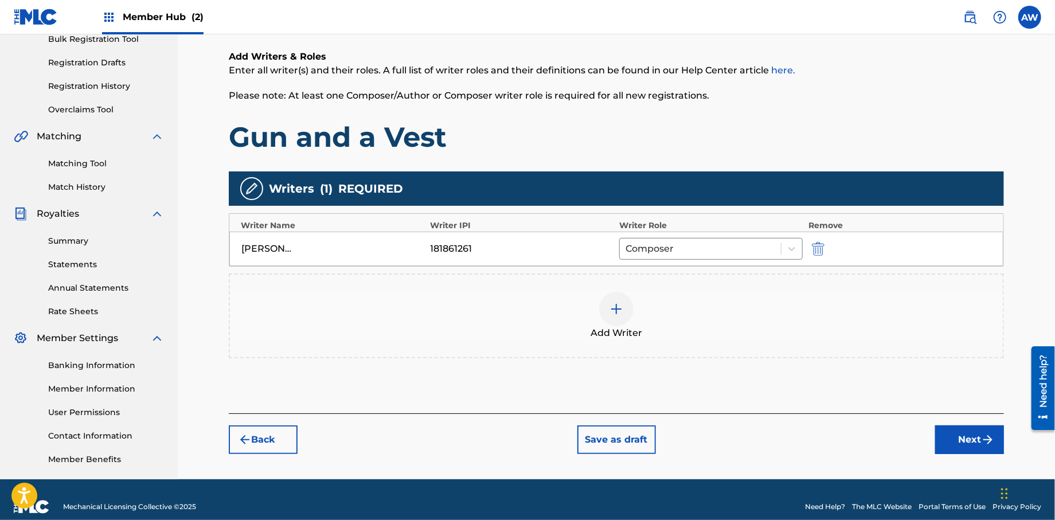
click at [613, 305] on img at bounding box center [617, 309] width 14 height 14
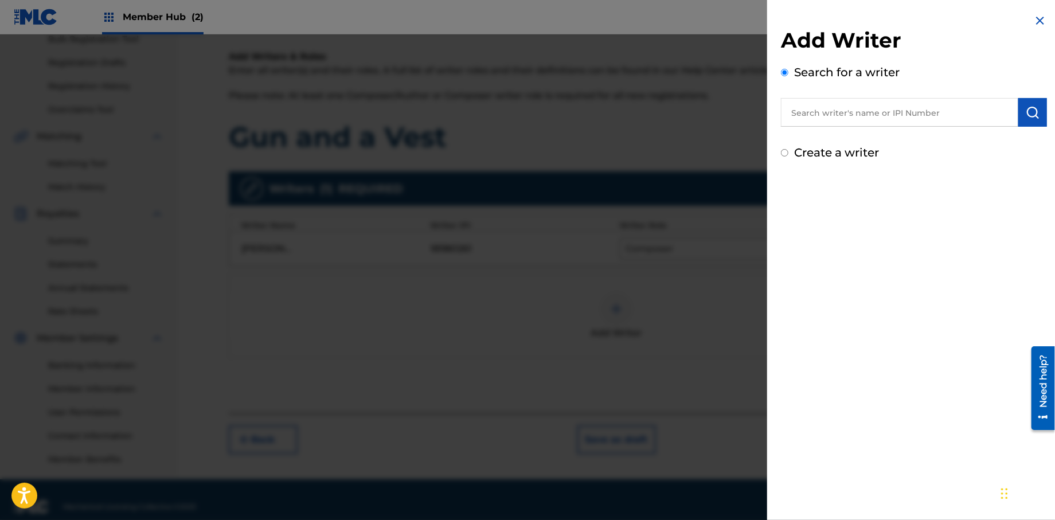
click at [852, 119] on input "text" at bounding box center [899, 112] width 237 height 29
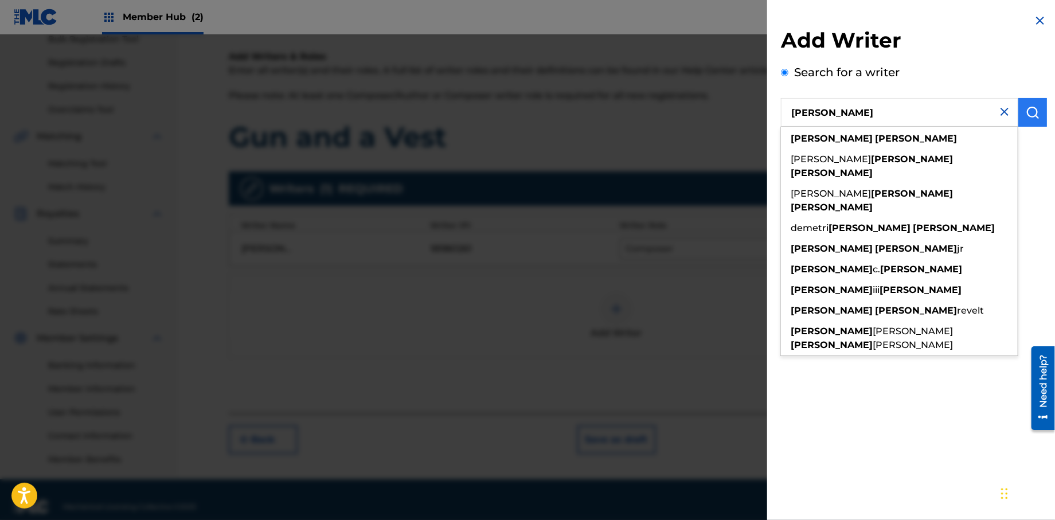
type input "[PERSON_NAME]"
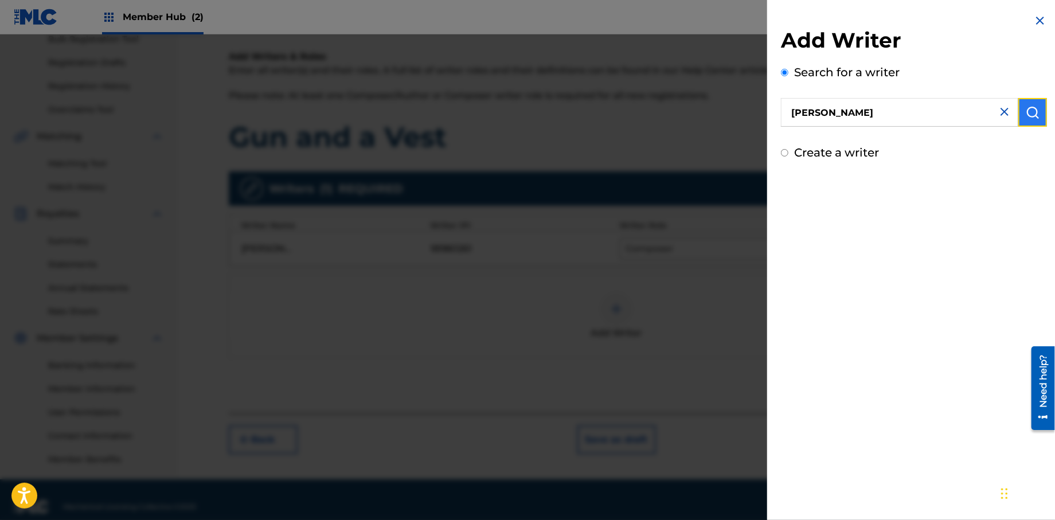
click at [1032, 119] on img "submit" at bounding box center [1033, 113] width 14 height 14
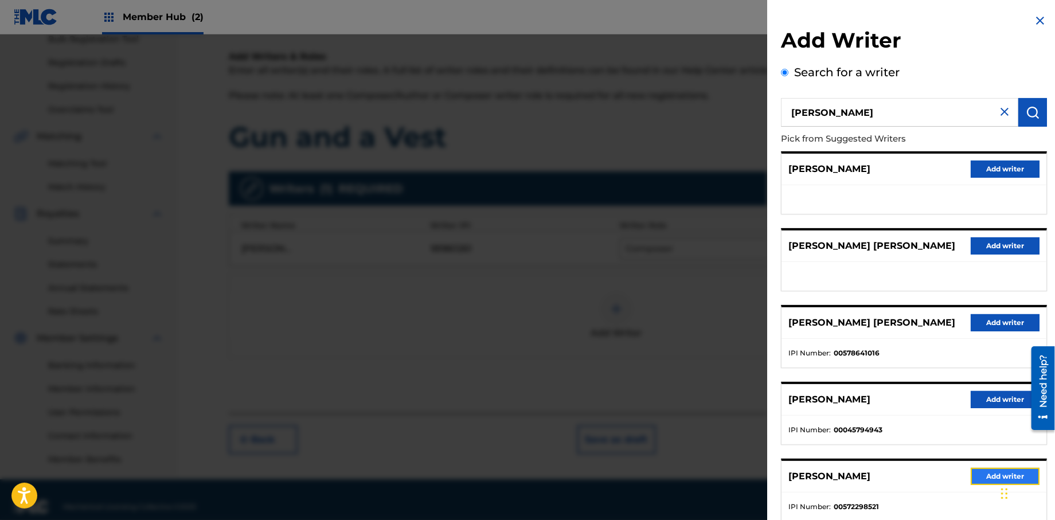
click at [980, 481] on button "Add writer" at bounding box center [1005, 476] width 69 height 17
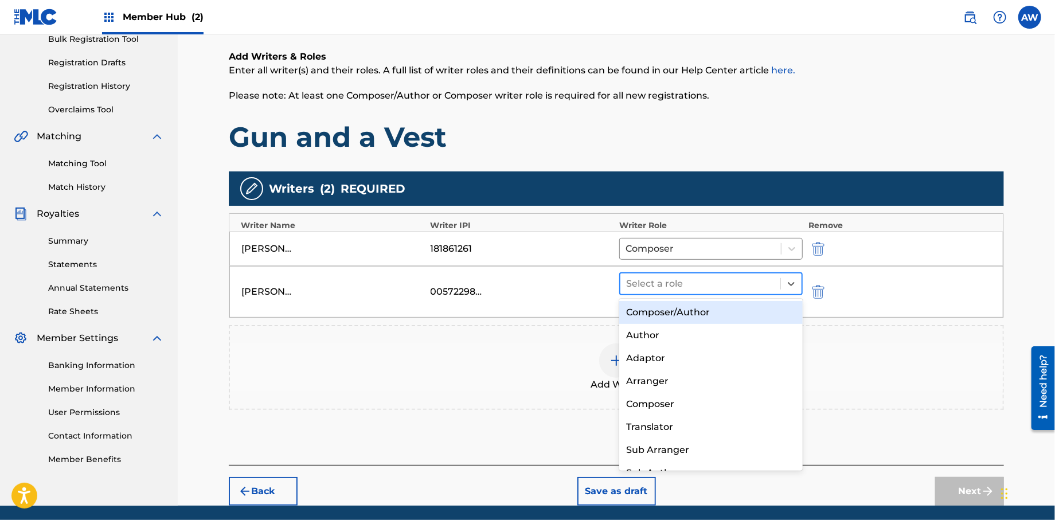
click at [654, 287] on div at bounding box center [700, 284] width 149 height 16
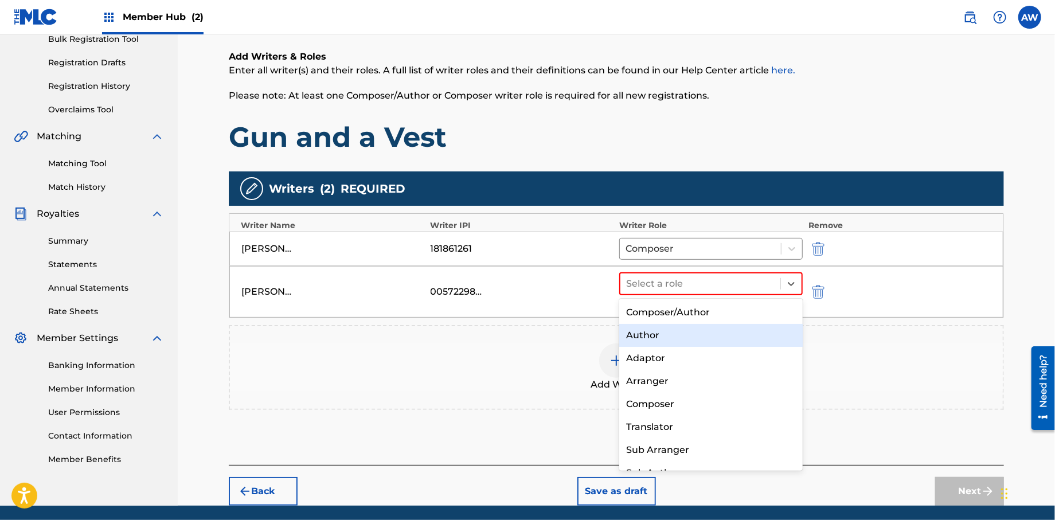
click at [653, 332] on div "Author" at bounding box center [711, 335] width 184 height 23
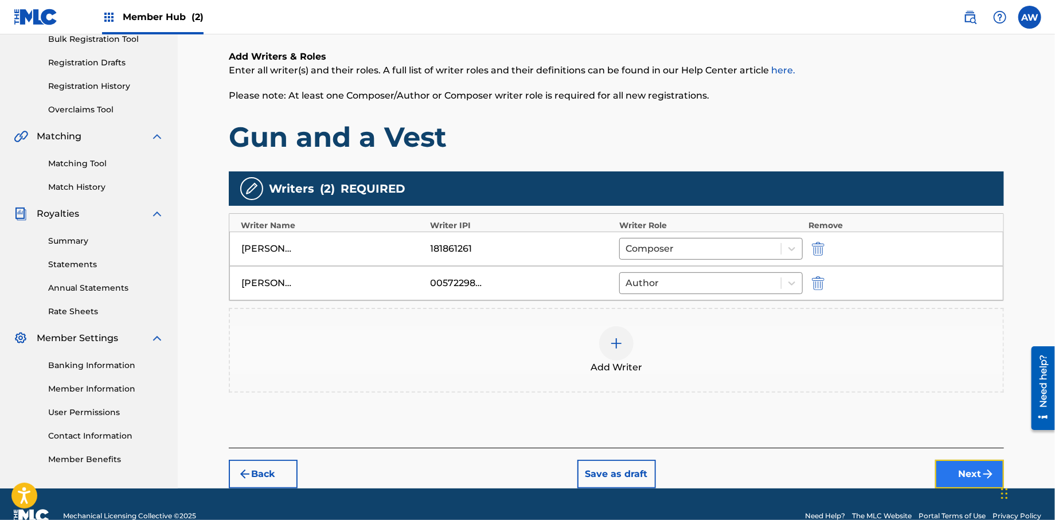
click at [974, 475] on button "Next" at bounding box center [969, 474] width 69 height 29
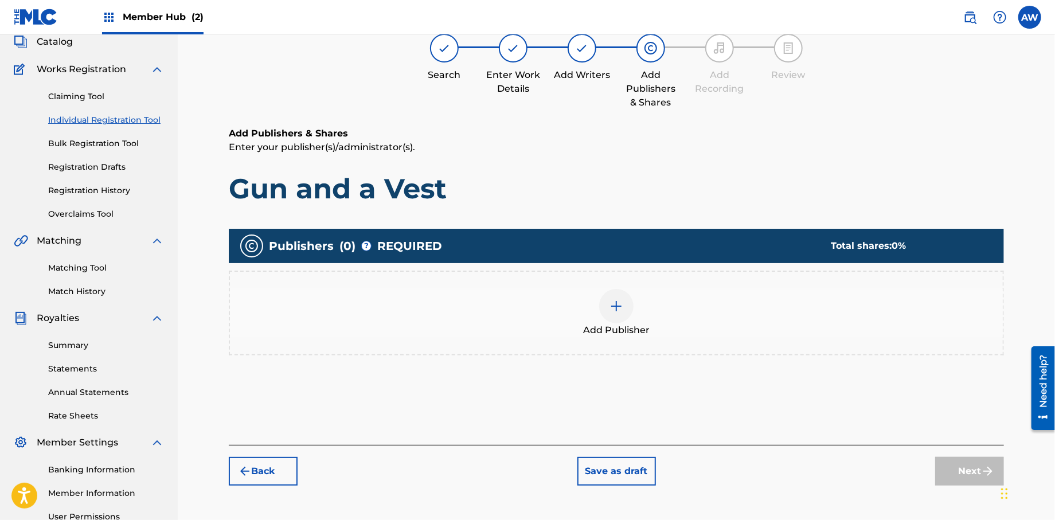
scroll to position [52, 0]
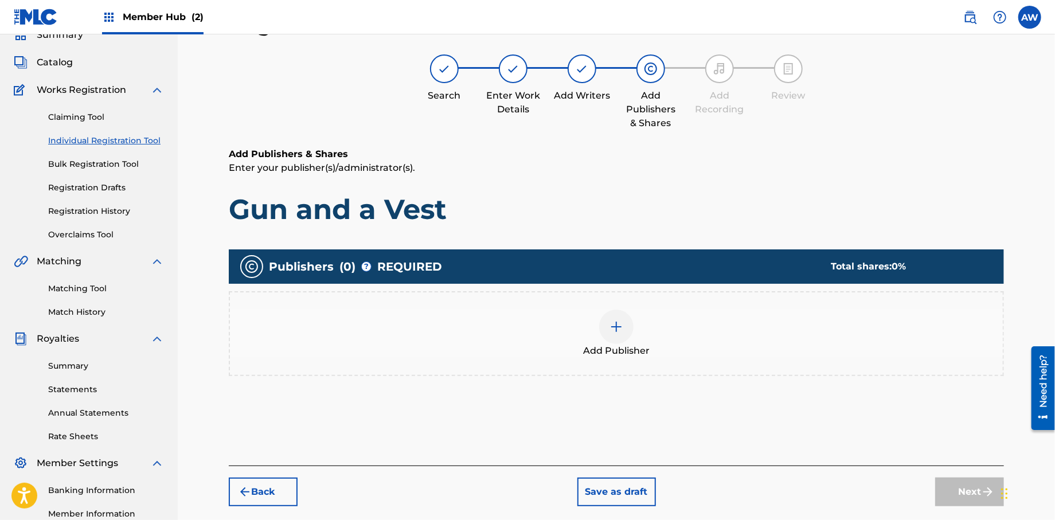
click at [610, 326] on img at bounding box center [617, 327] width 14 height 14
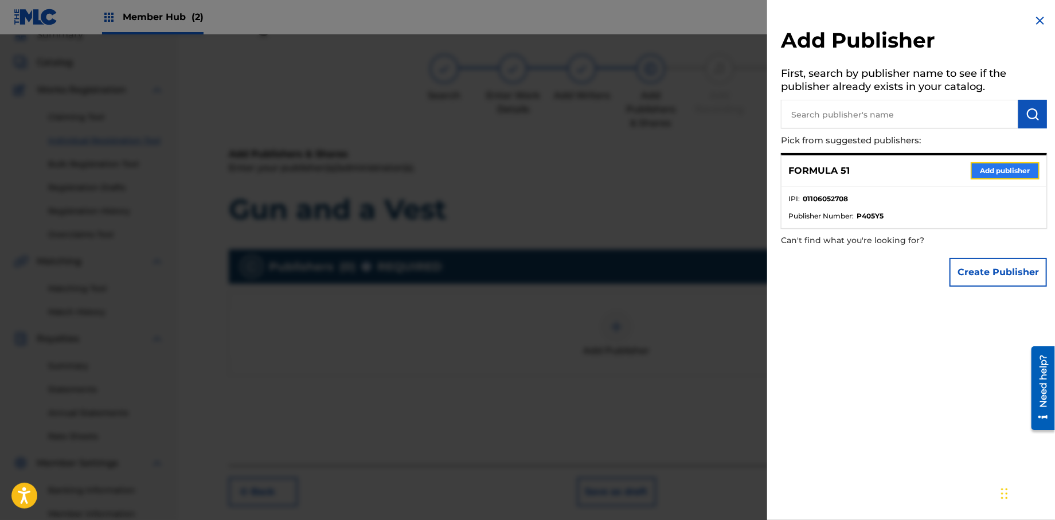
click at [1006, 167] on button "Add publisher" at bounding box center [1005, 170] width 69 height 17
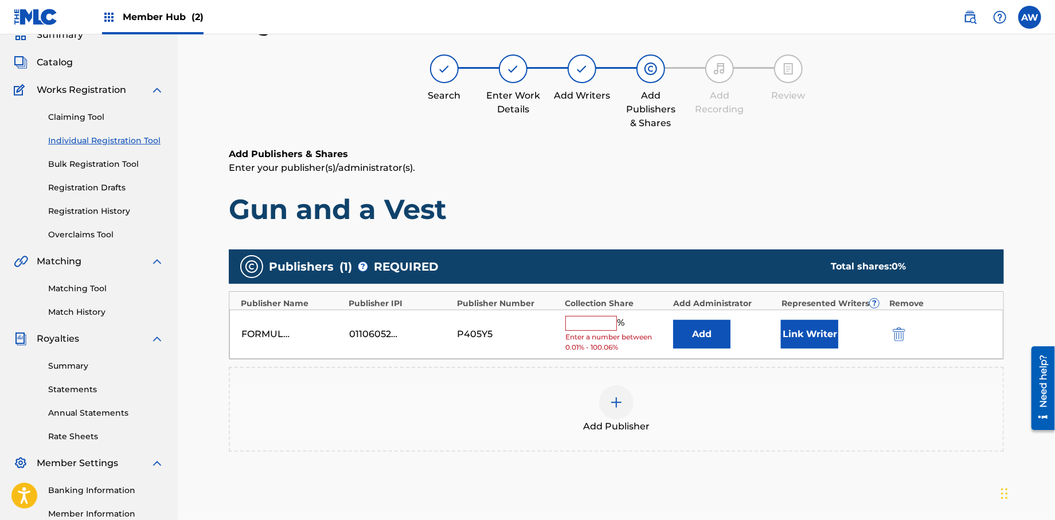
click at [609, 322] on input "text" at bounding box center [591, 323] width 52 height 15
type input "100"
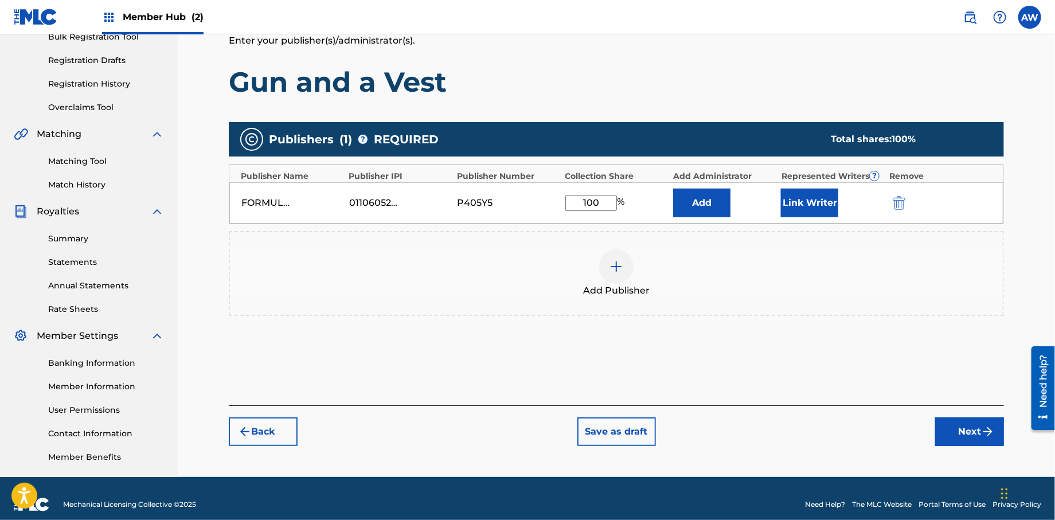
scroll to position [190, 0]
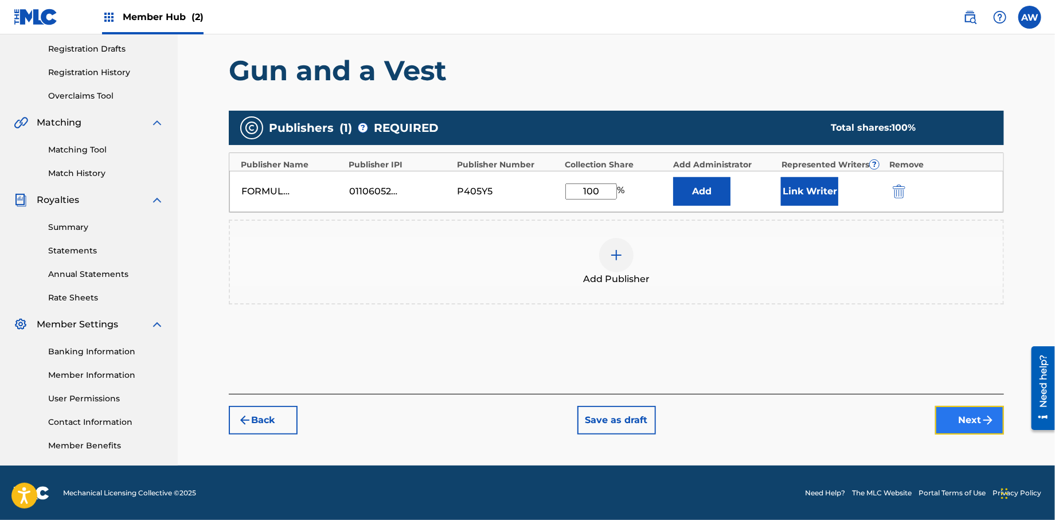
click at [972, 409] on button "Next" at bounding box center [969, 420] width 69 height 29
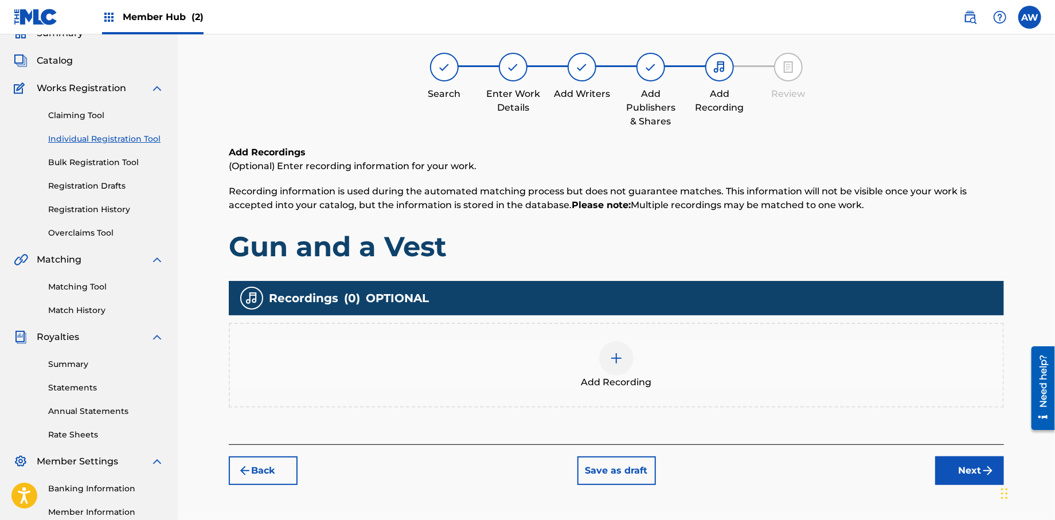
scroll to position [52, 0]
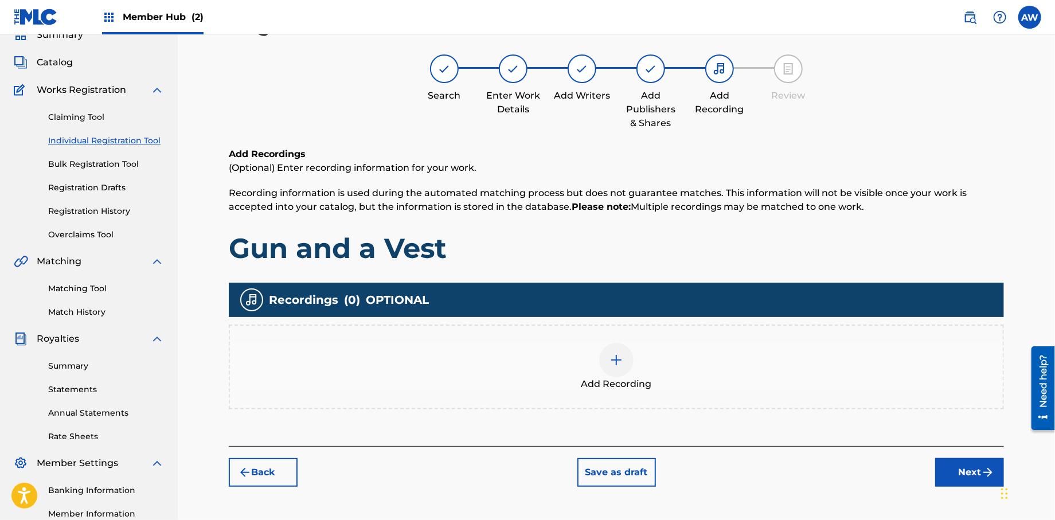
click at [627, 367] on div at bounding box center [616, 360] width 34 height 34
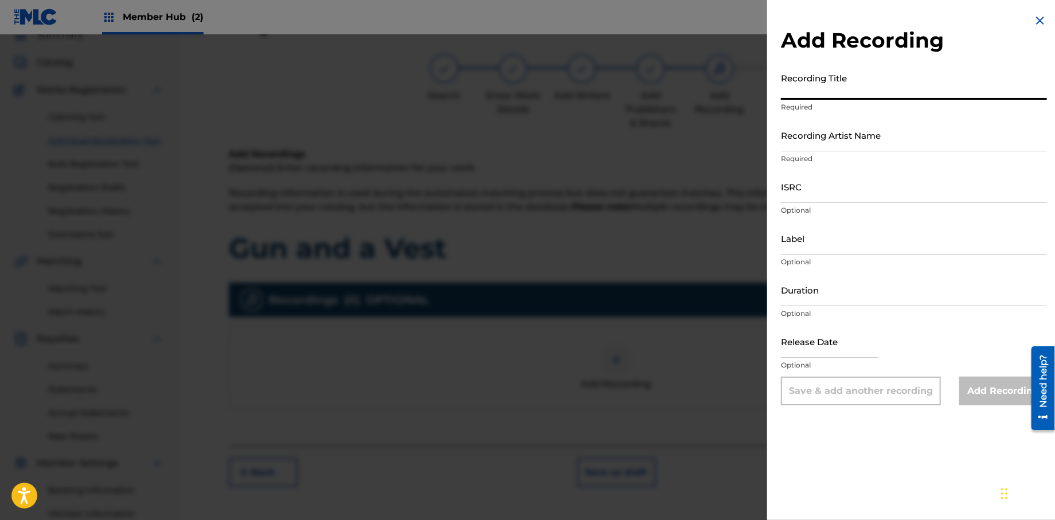
click at [807, 91] on input "Recording Title" at bounding box center [914, 83] width 266 height 33
type input "Papers, Vol 1."
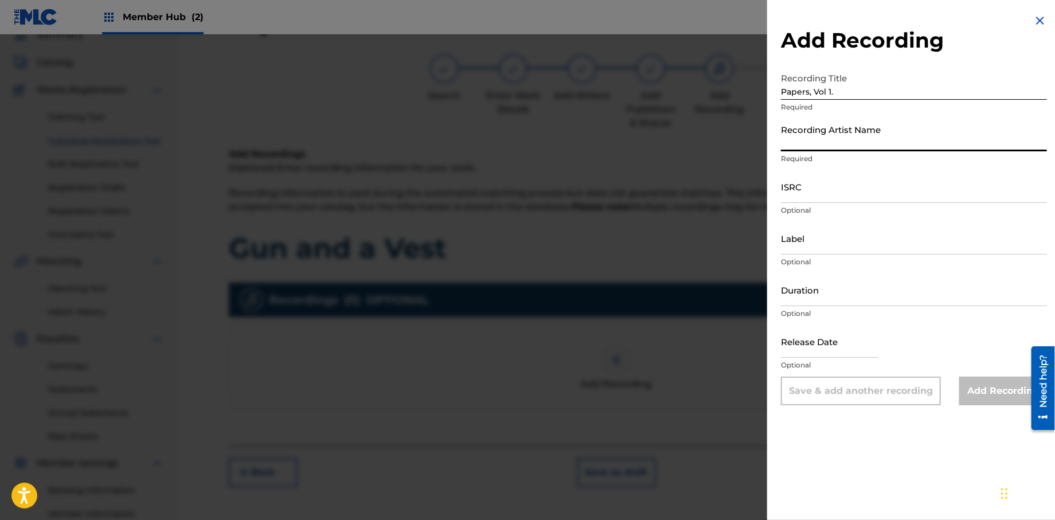
click at [838, 146] on input "Recording Artist Name" at bounding box center [914, 135] width 266 height 33
type input "T-Rock"
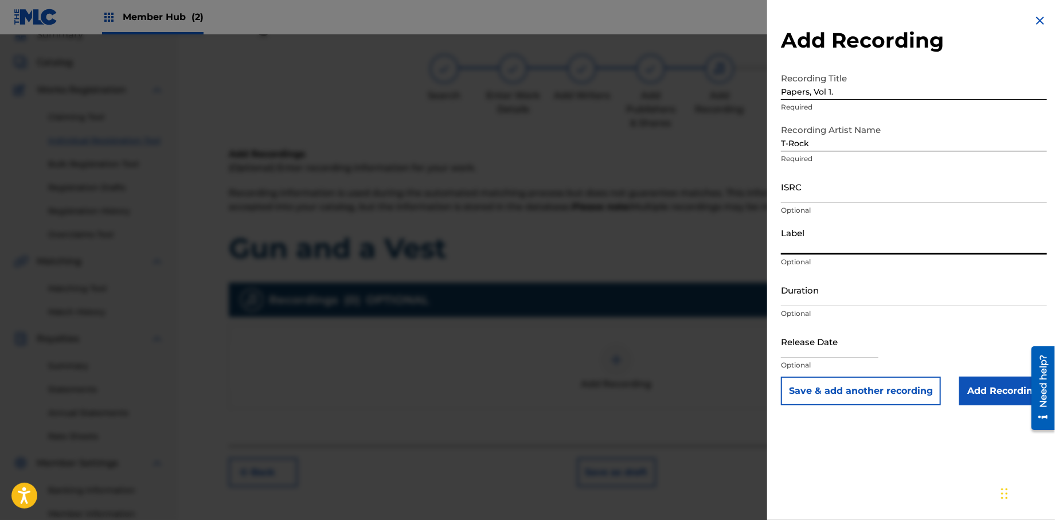
click at [825, 253] on input "Label" at bounding box center [914, 238] width 266 height 33
type input "Rock Solid Music"
click at [816, 350] on input "text" at bounding box center [829, 341] width 97 height 33
select select "8"
select select "2025"
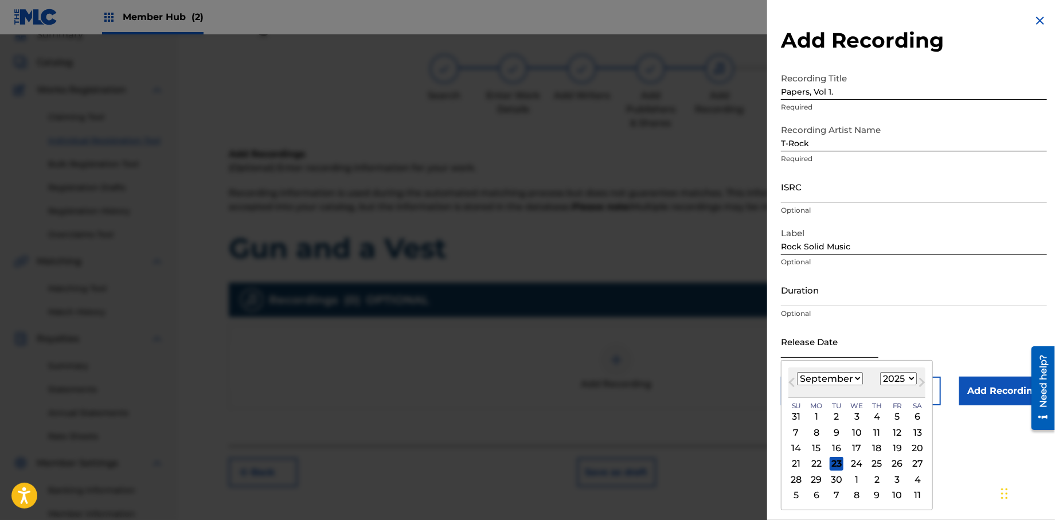
type input "[DATE]"
select select "0"
select select "2013"
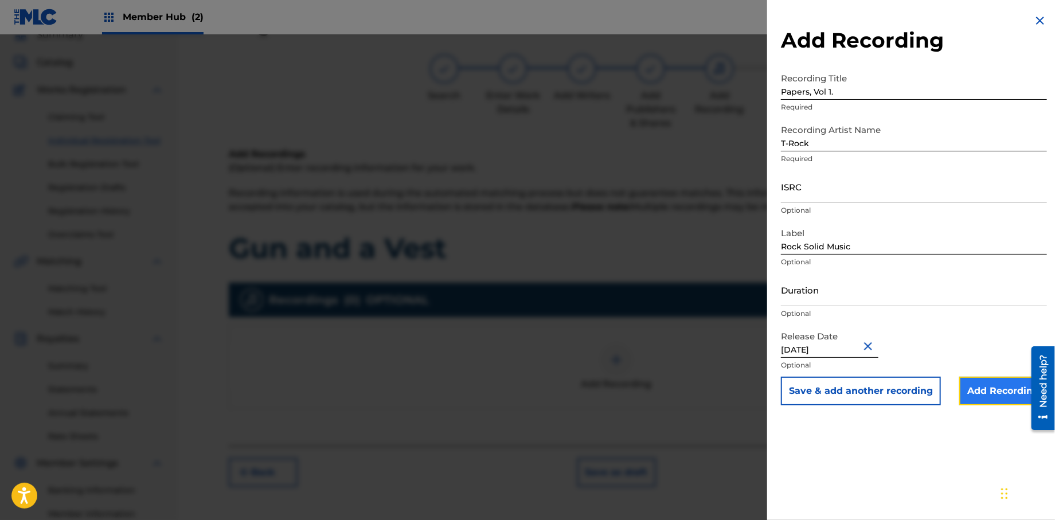
click at [968, 393] on input "Add Recording" at bounding box center [1003, 391] width 88 height 29
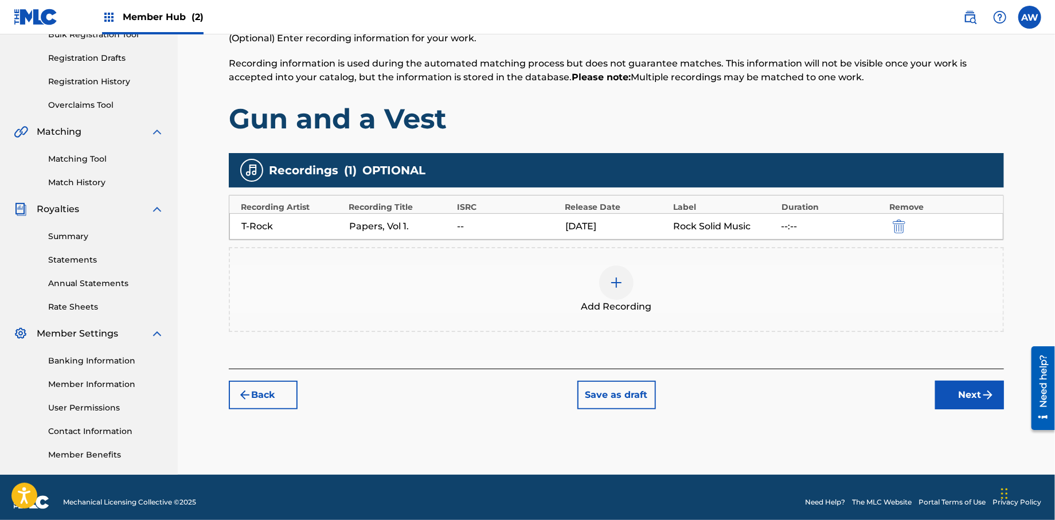
scroll to position [186, 0]
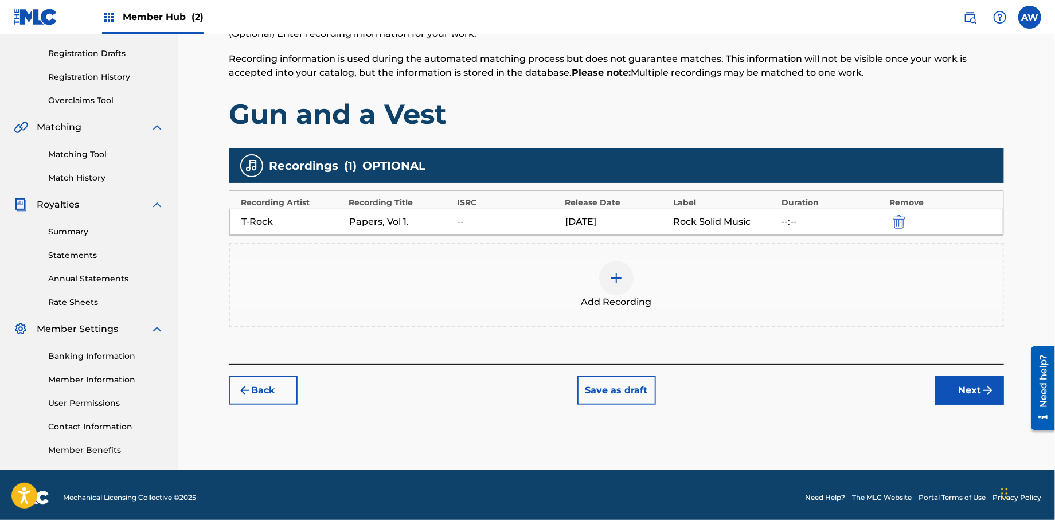
click at [617, 282] on img at bounding box center [617, 278] width 14 height 14
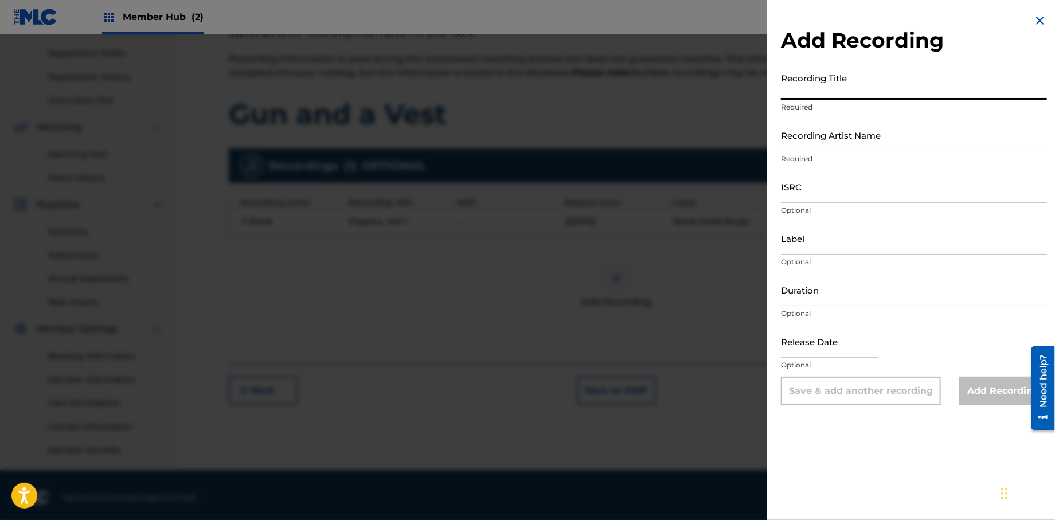
click at [790, 93] on input "Recording Title" at bounding box center [914, 83] width 266 height 33
type input "Pap"
click at [1038, 18] on img at bounding box center [1040, 21] width 14 height 14
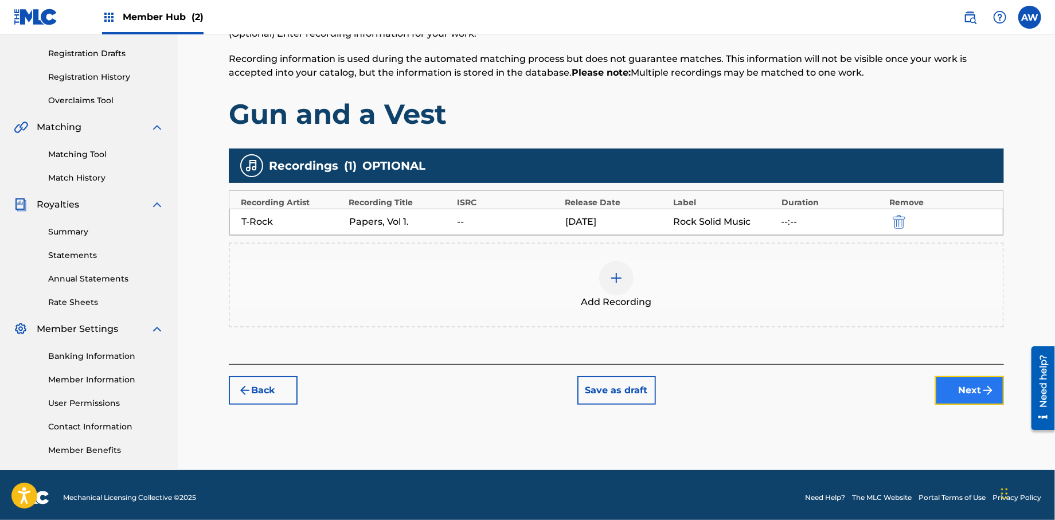
click at [951, 392] on button "Next" at bounding box center [969, 390] width 69 height 29
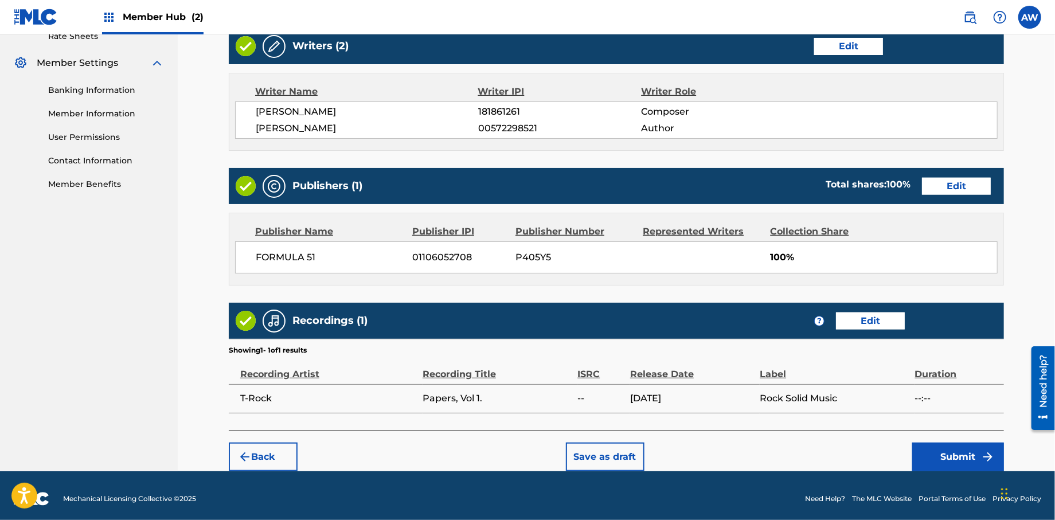
scroll to position [458, 0]
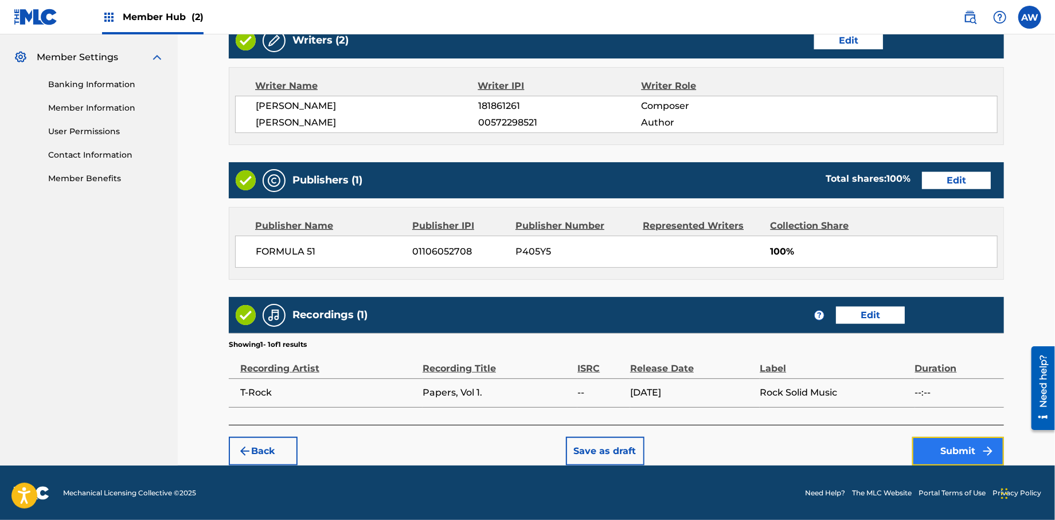
click at [938, 457] on button "Submit" at bounding box center [958, 451] width 92 height 29
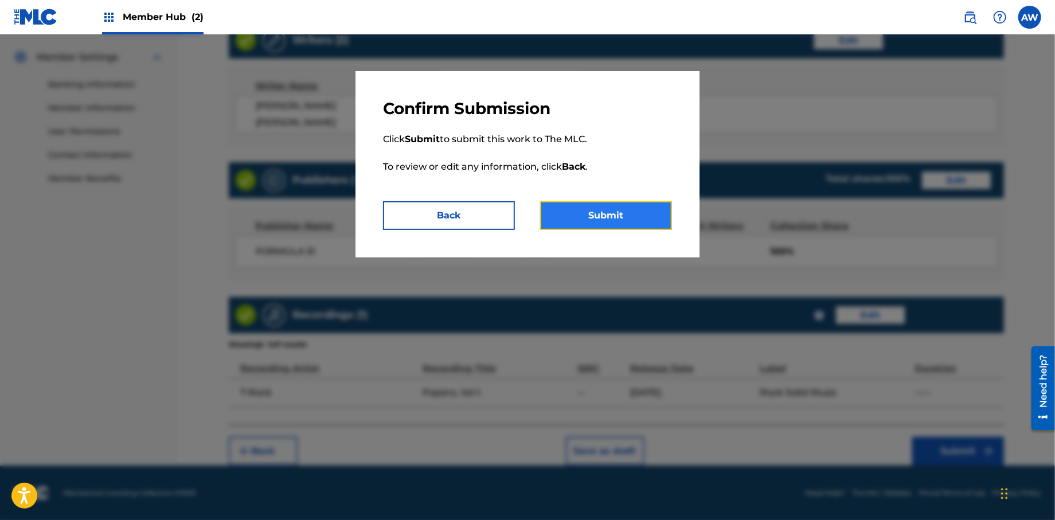
click at [588, 213] on button "Submit" at bounding box center [606, 215] width 132 height 29
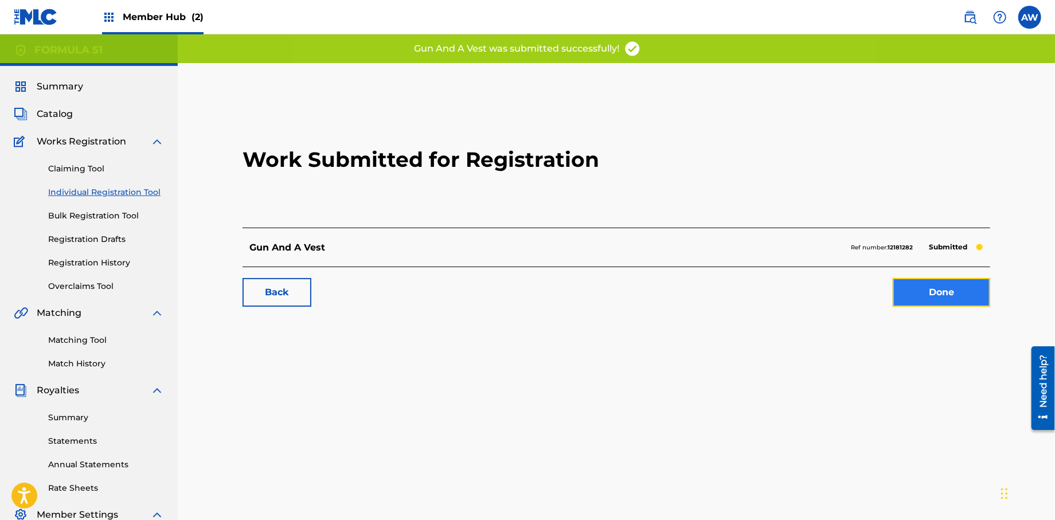
click at [964, 303] on link "Done" at bounding box center [941, 292] width 97 height 29
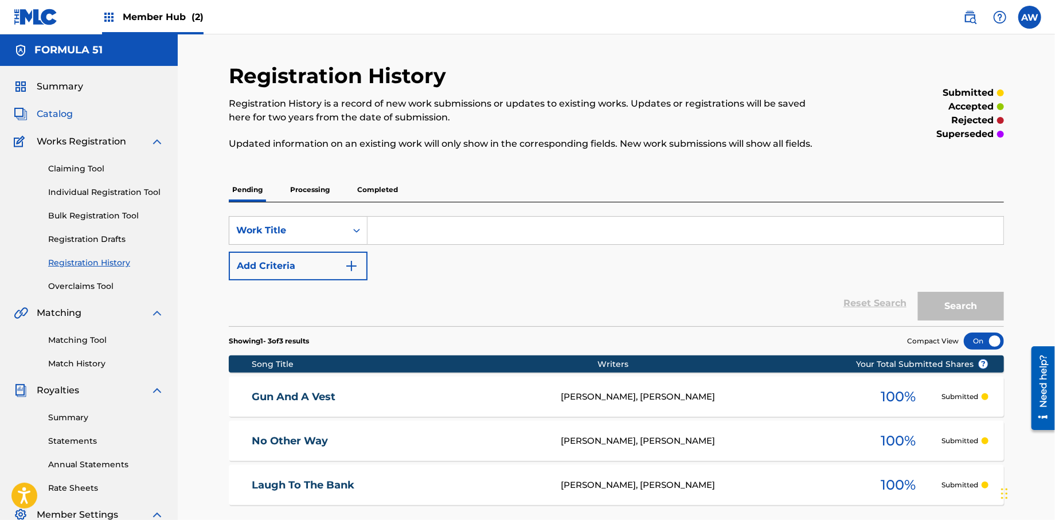
click at [46, 116] on span "Catalog" at bounding box center [55, 114] width 36 height 14
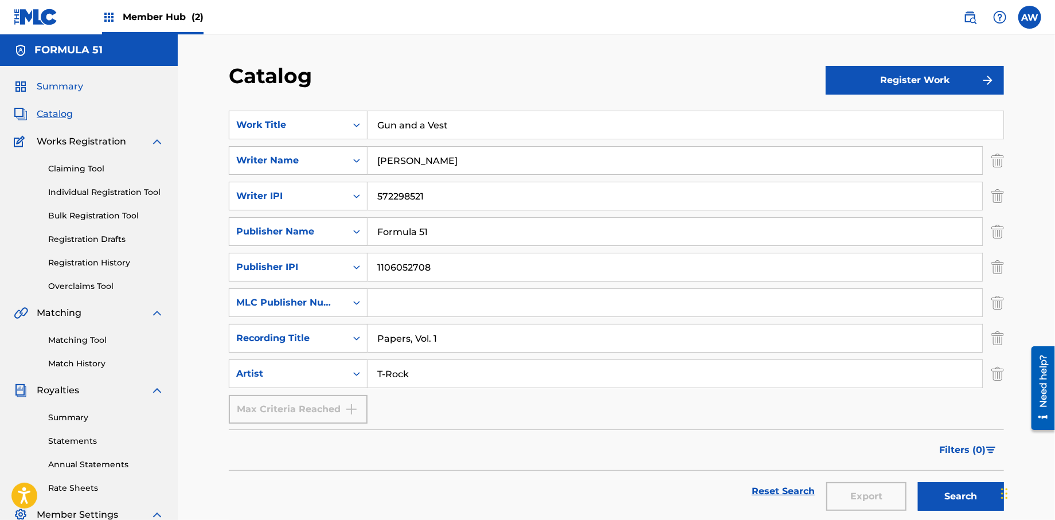
click at [49, 87] on span "Summary" at bounding box center [60, 87] width 46 height 14
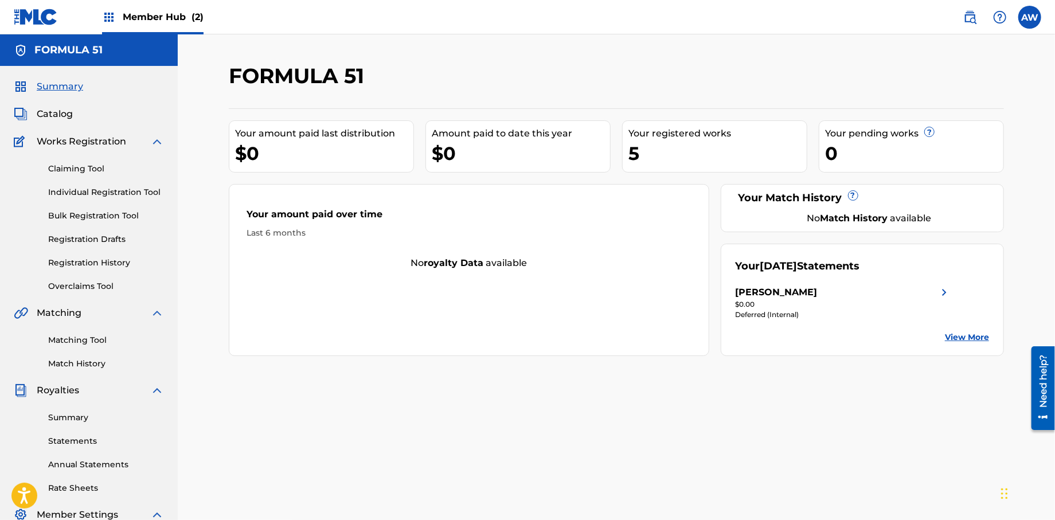
click at [136, 14] on span "Member Hub (2)" at bounding box center [163, 16] width 81 height 13
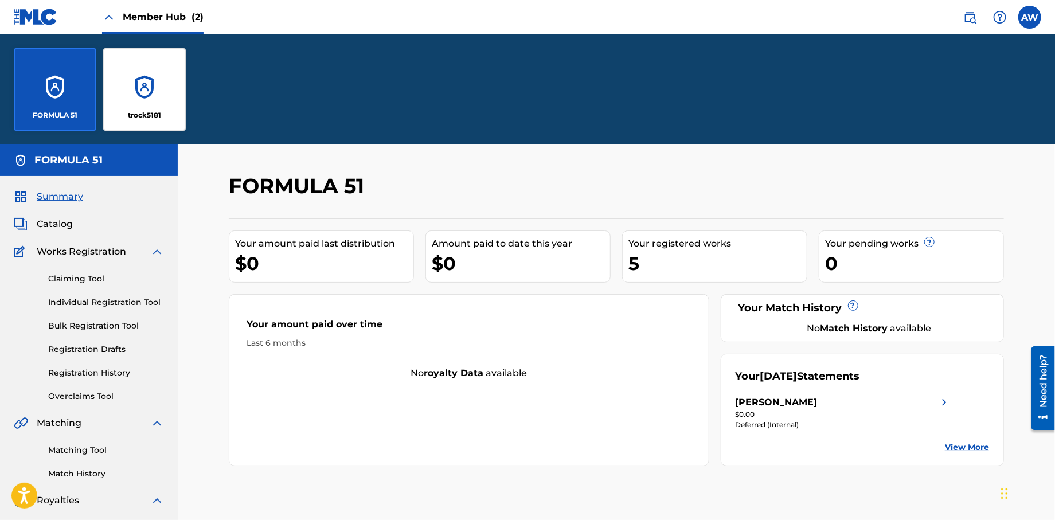
click at [64, 83] on div "FORMULA 51" at bounding box center [55, 89] width 83 height 83
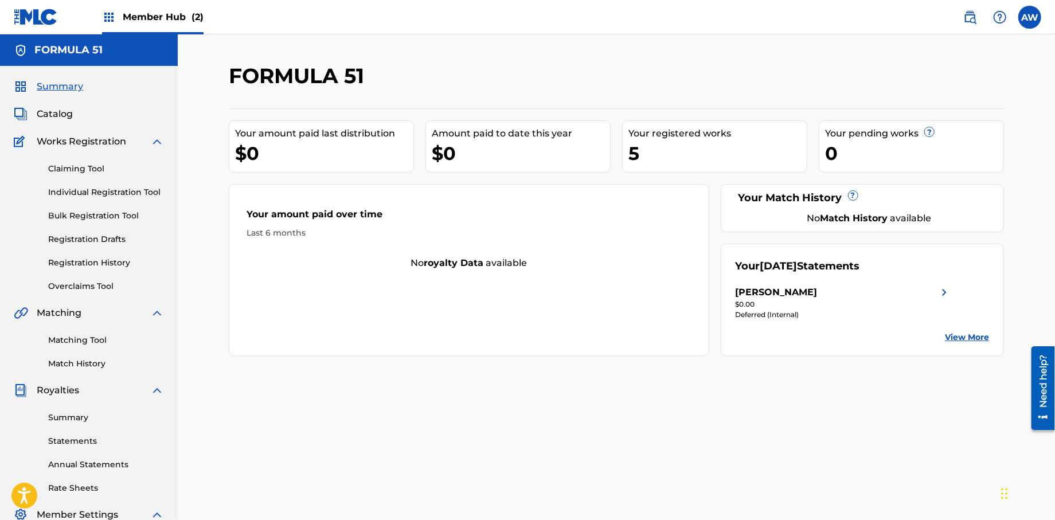
click at [112, 18] on img at bounding box center [109, 17] width 14 height 14
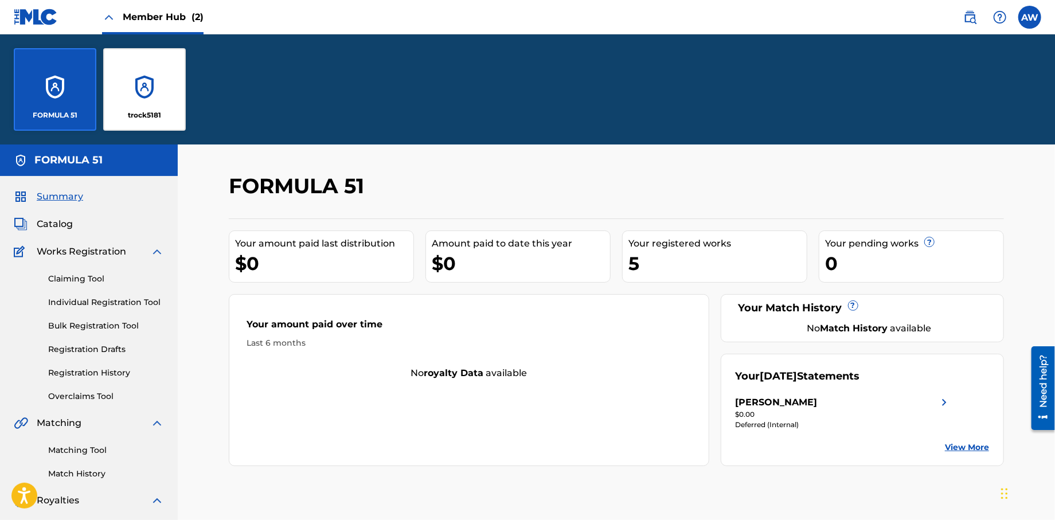
click at [55, 85] on div "FORMULA 51" at bounding box center [55, 89] width 83 height 83
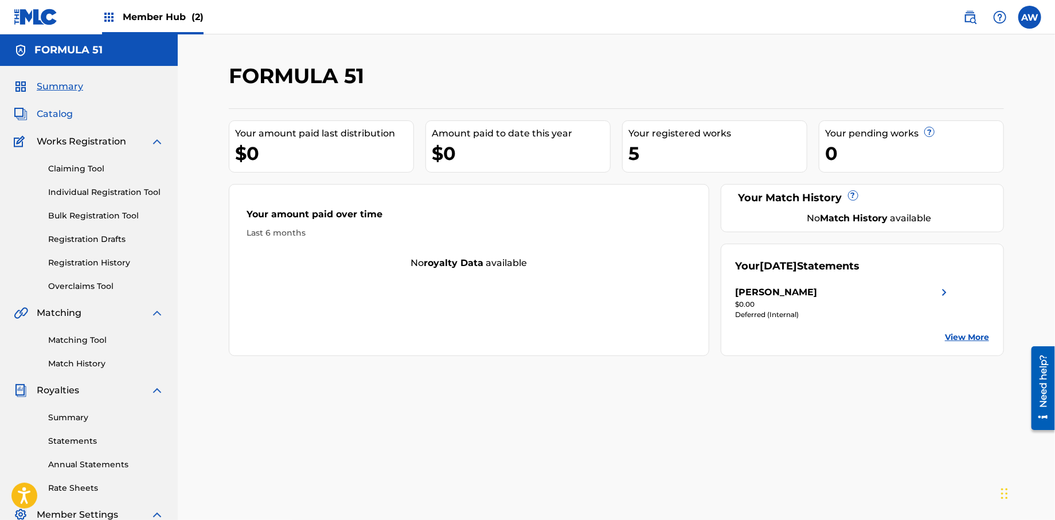
click at [54, 110] on span "Catalog" at bounding box center [55, 114] width 36 height 14
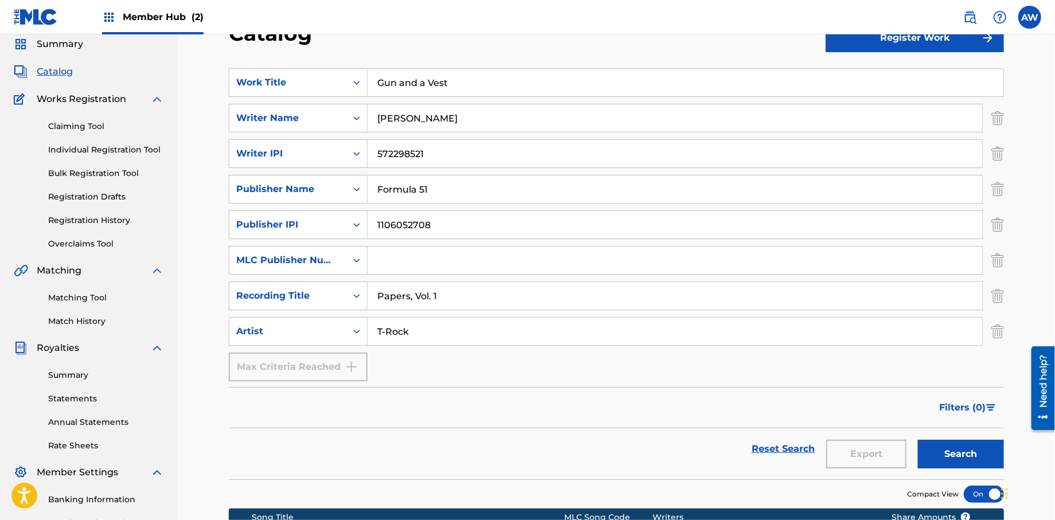
scroll to position [40, 0]
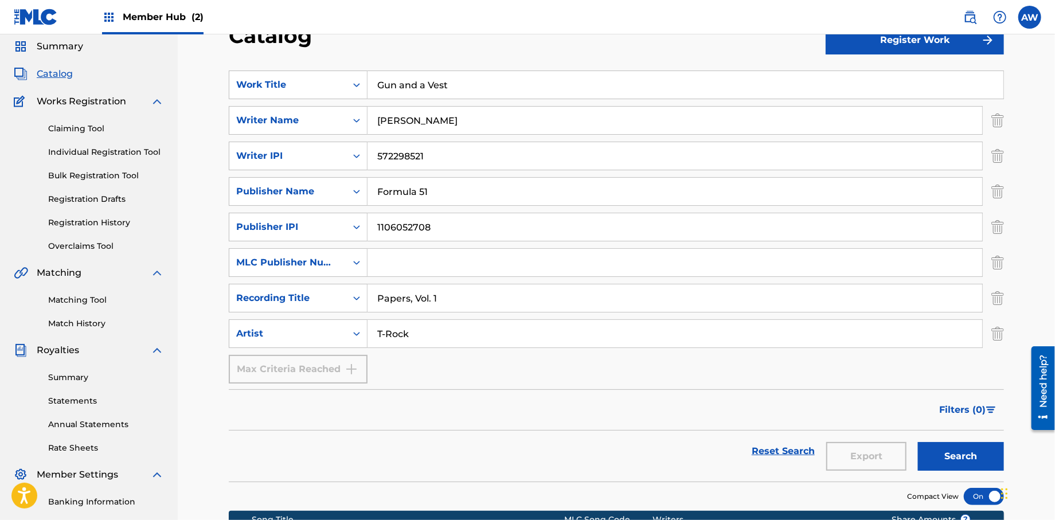
click at [156, 100] on img at bounding box center [157, 102] width 14 height 14
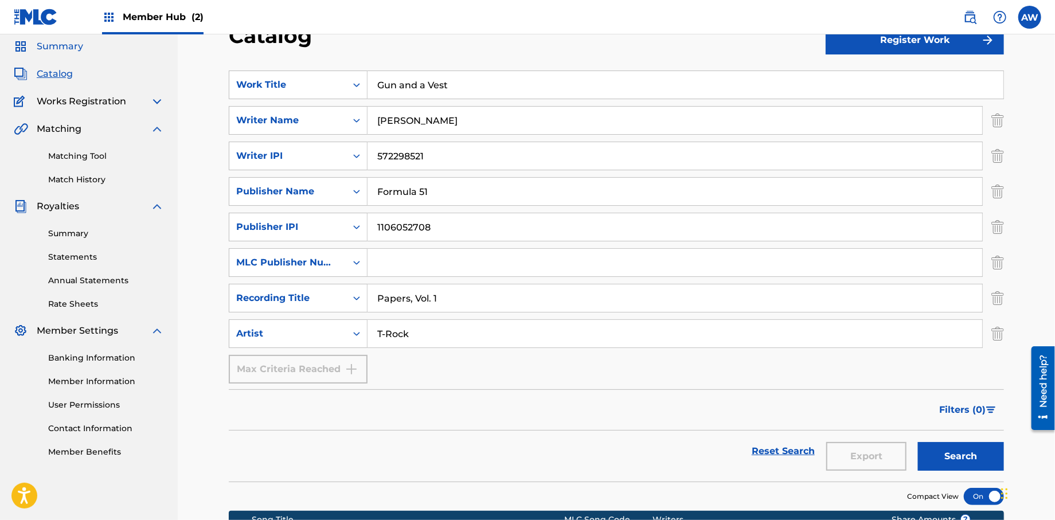
click at [67, 50] on span "Summary" at bounding box center [60, 47] width 46 height 14
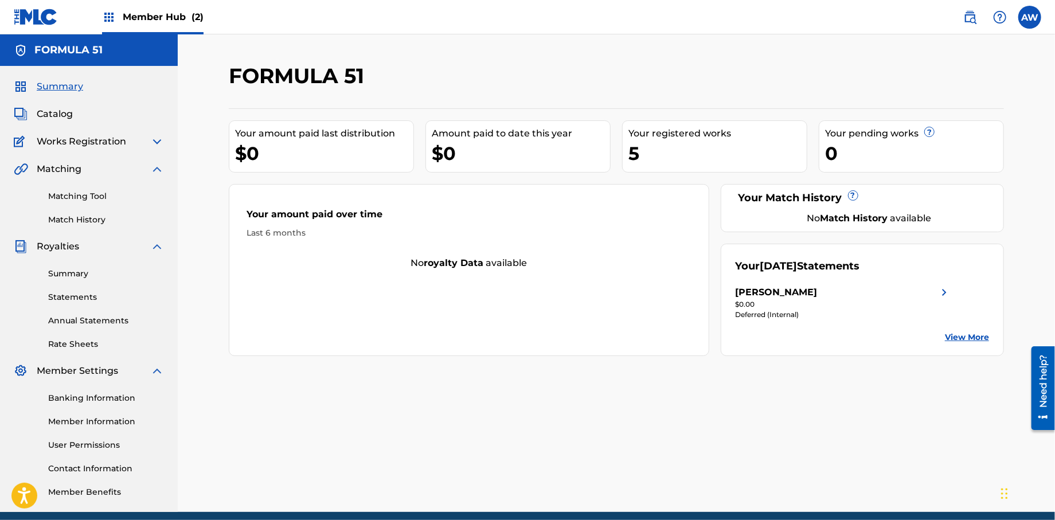
click at [142, 21] on span "Member Hub (2)" at bounding box center [163, 16] width 81 height 13
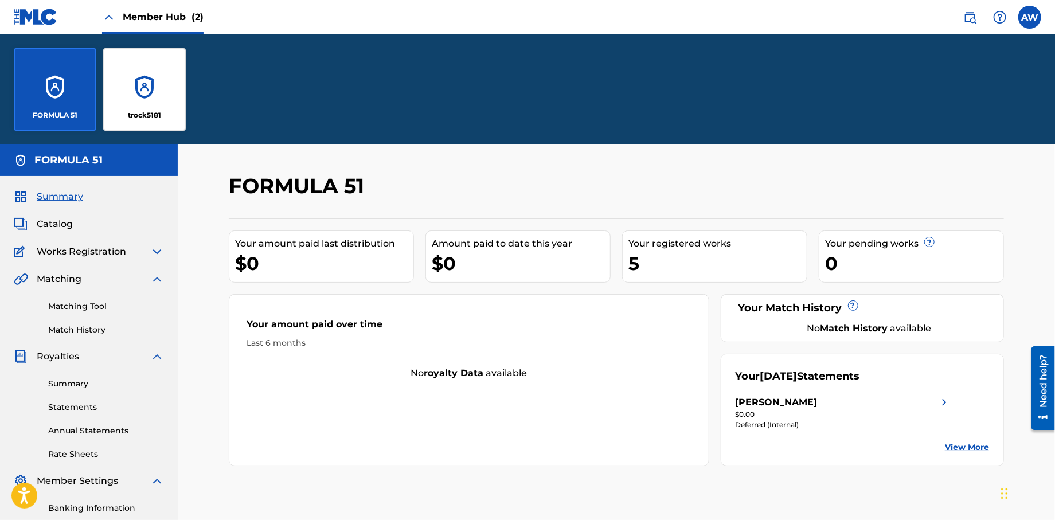
click at [50, 88] on div "FORMULA 51" at bounding box center [55, 89] width 83 height 83
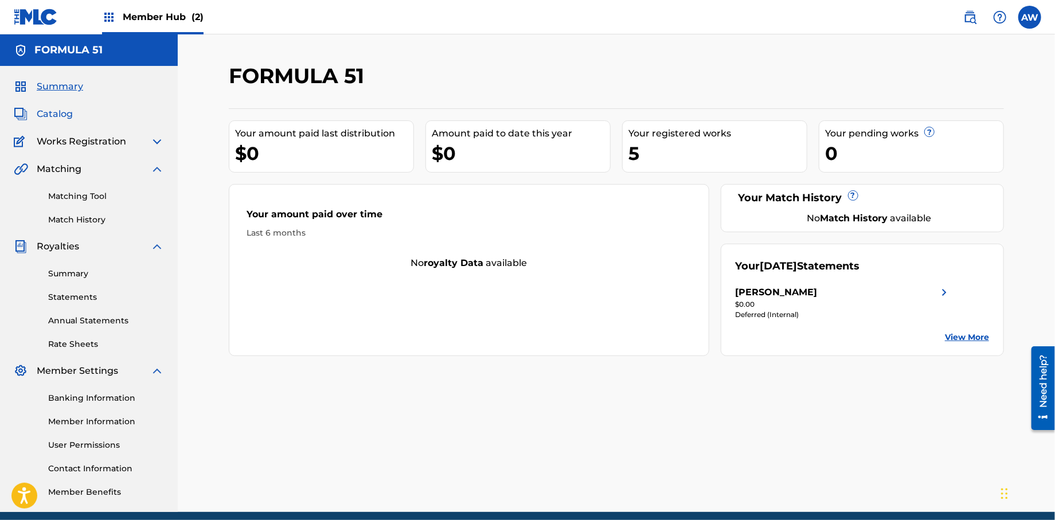
click at [54, 115] on span "Catalog" at bounding box center [55, 114] width 36 height 14
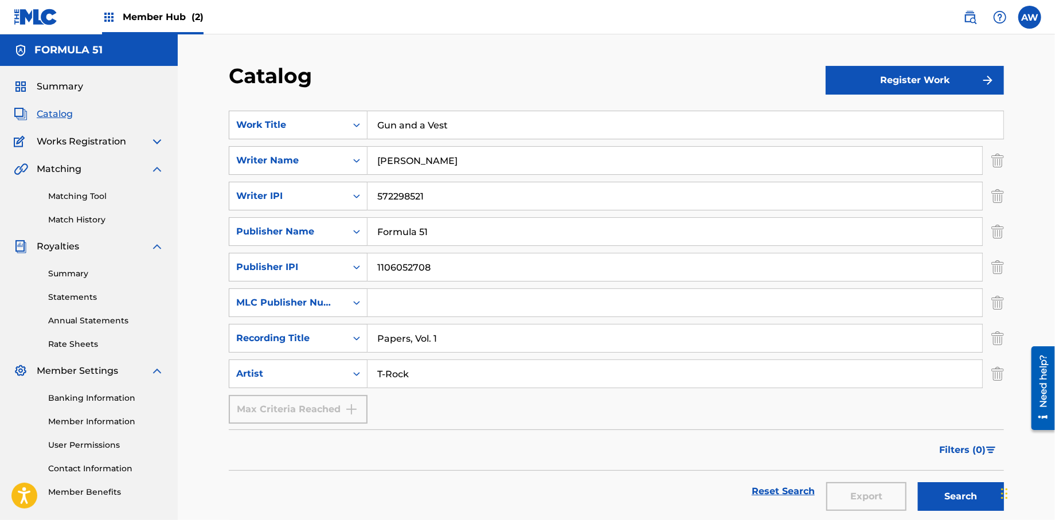
drag, startPoint x: 1052, startPoint y: 131, endPoint x: 1058, endPoint y: 102, distance: 29.8
click at [1055, 102] on html "Accessibility Screen-Reader Guide, Feedback, and Issue Reporting | New window 0…" at bounding box center [527, 260] width 1055 height 520
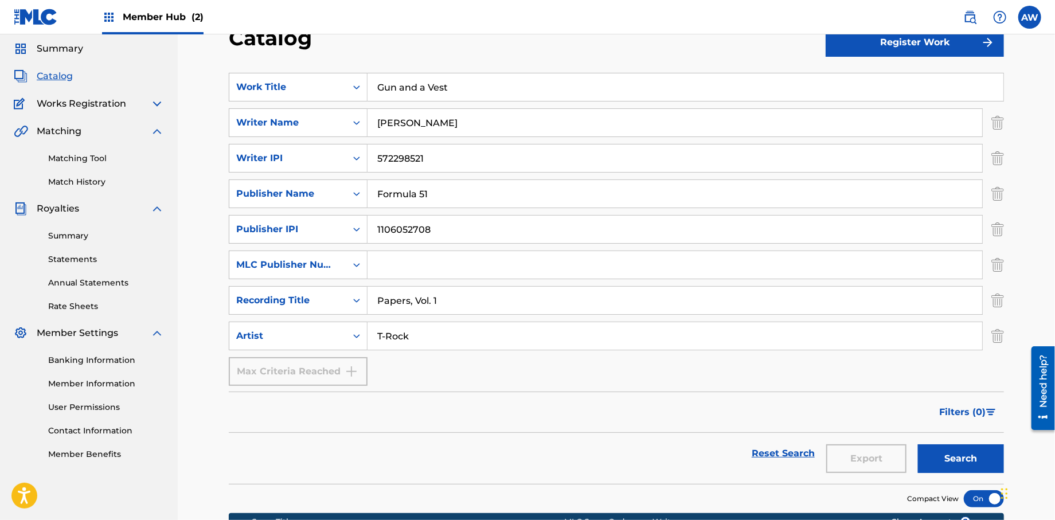
scroll to position [36, 0]
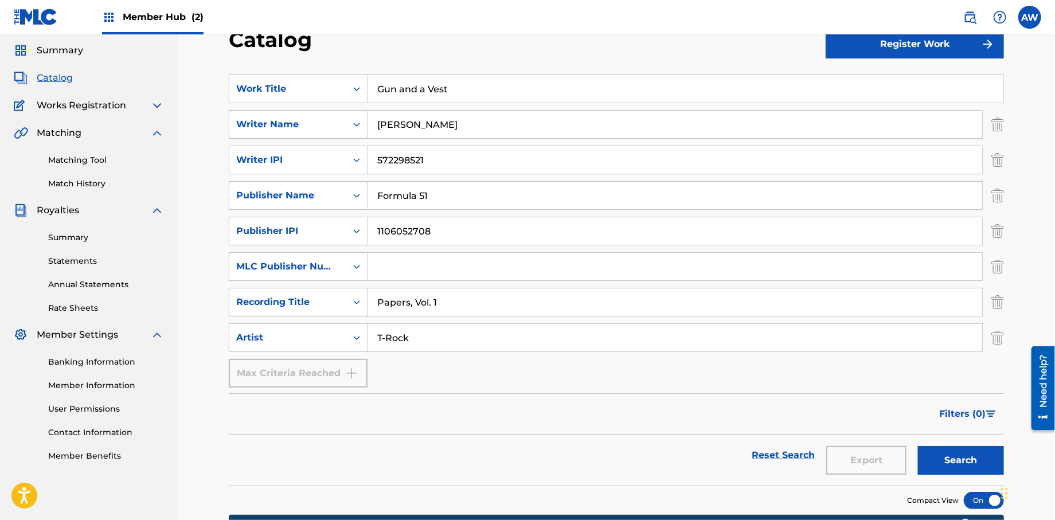
click at [159, 209] on img at bounding box center [157, 211] width 14 height 14
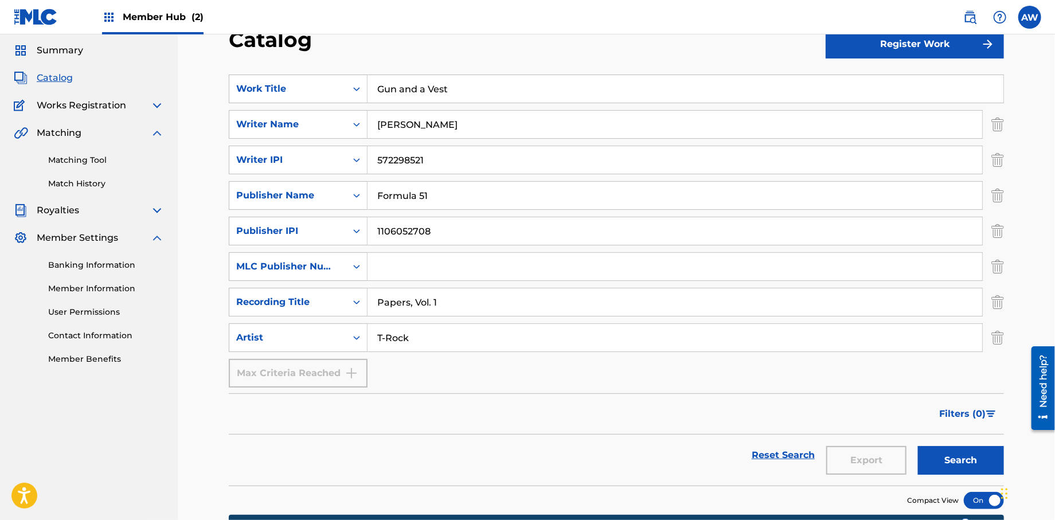
click at [158, 106] on img at bounding box center [157, 106] width 14 height 14
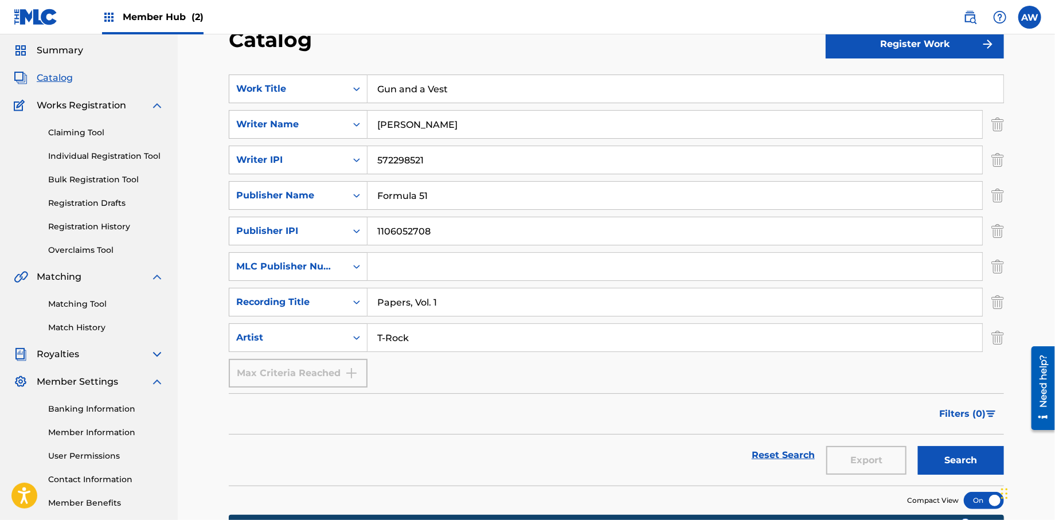
click at [140, 20] on span "Member Hub (2)" at bounding box center [163, 16] width 81 height 13
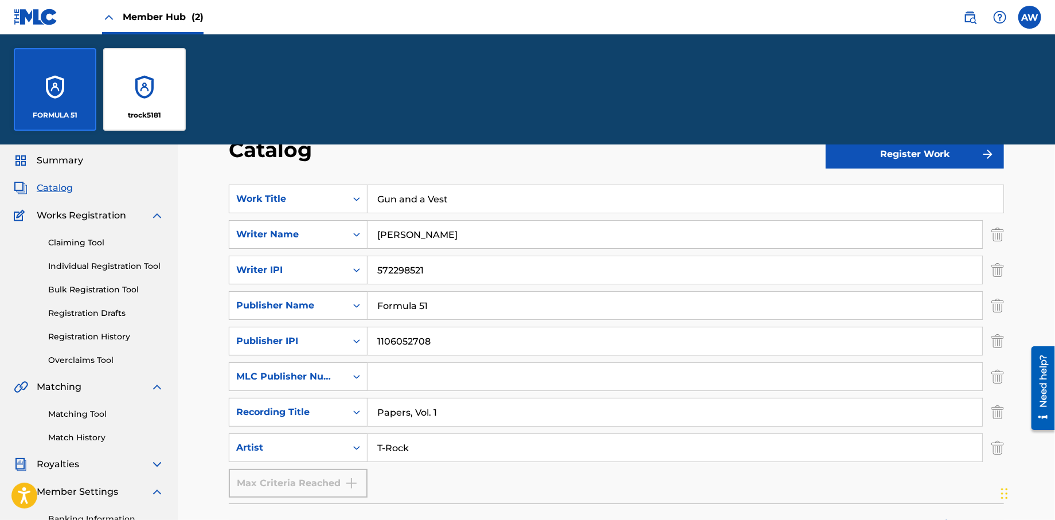
scroll to position [146, 0]
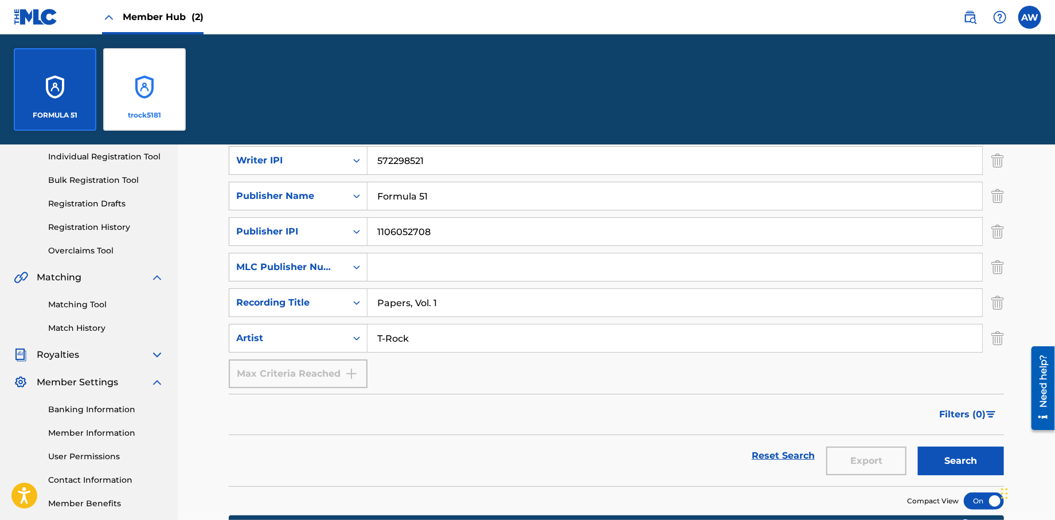
click at [135, 84] on div "trock5181" at bounding box center [144, 89] width 83 height 83
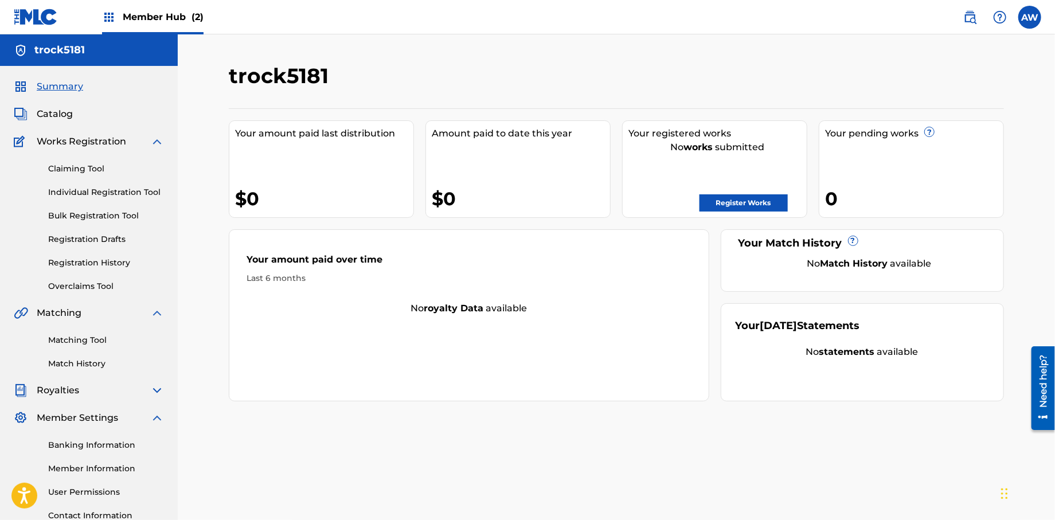
click at [109, 17] on img at bounding box center [109, 17] width 14 height 14
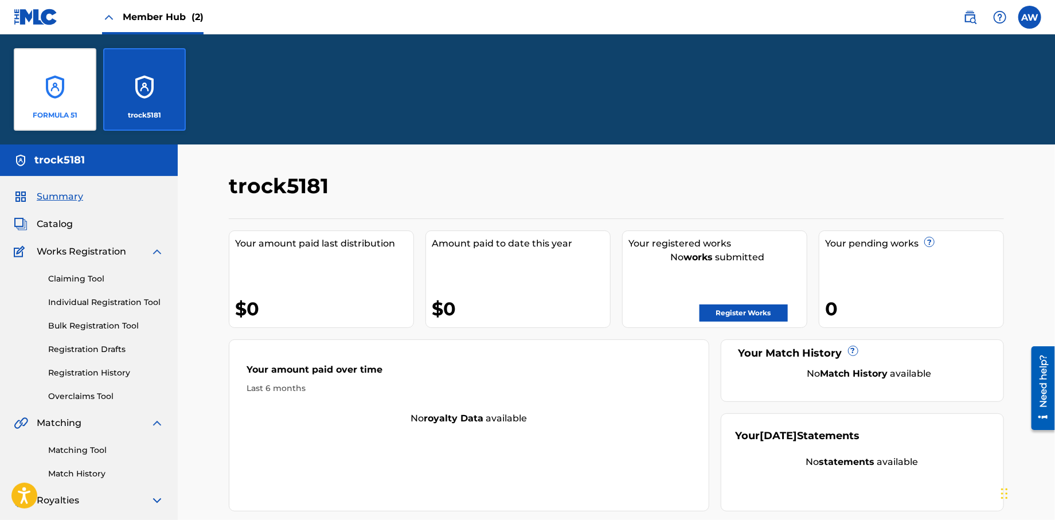
click at [71, 83] on div "FORMULA 51" at bounding box center [55, 89] width 83 height 83
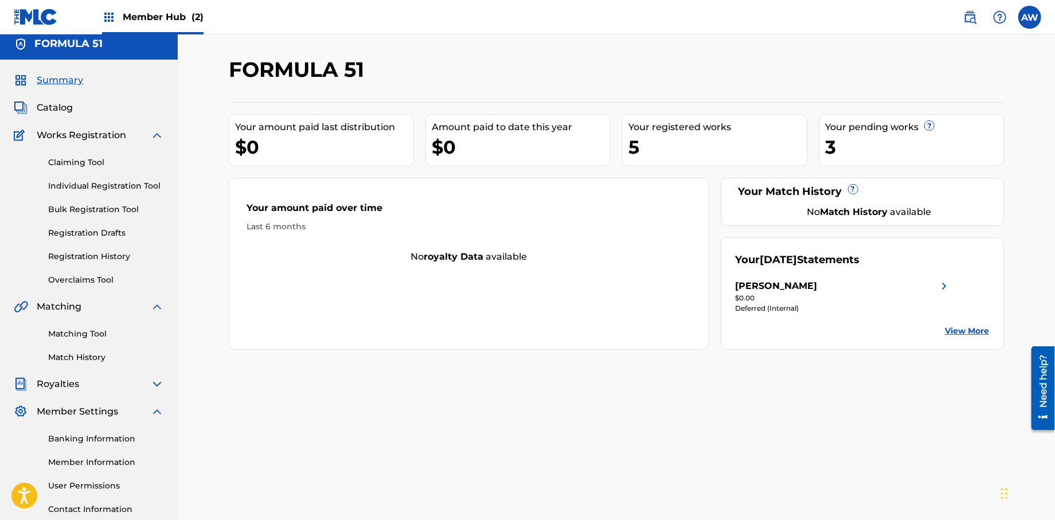
scroll to position [2, 0]
